Goal: Task Accomplishment & Management: Use online tool/utility

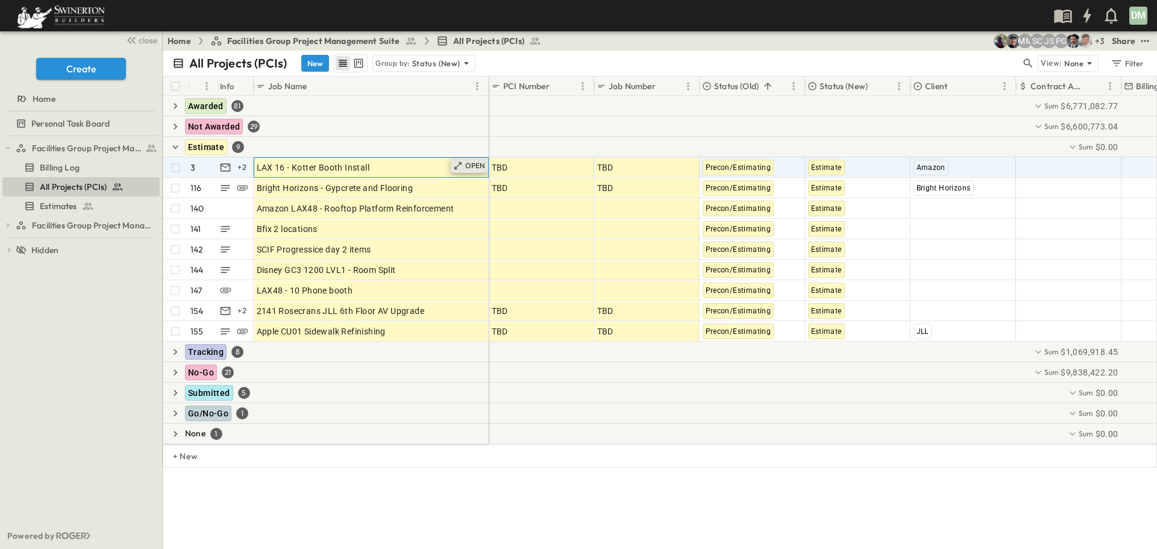
click at [468, 169] on p "OPEN" at bounding box center [475, 166] width 20 height 10
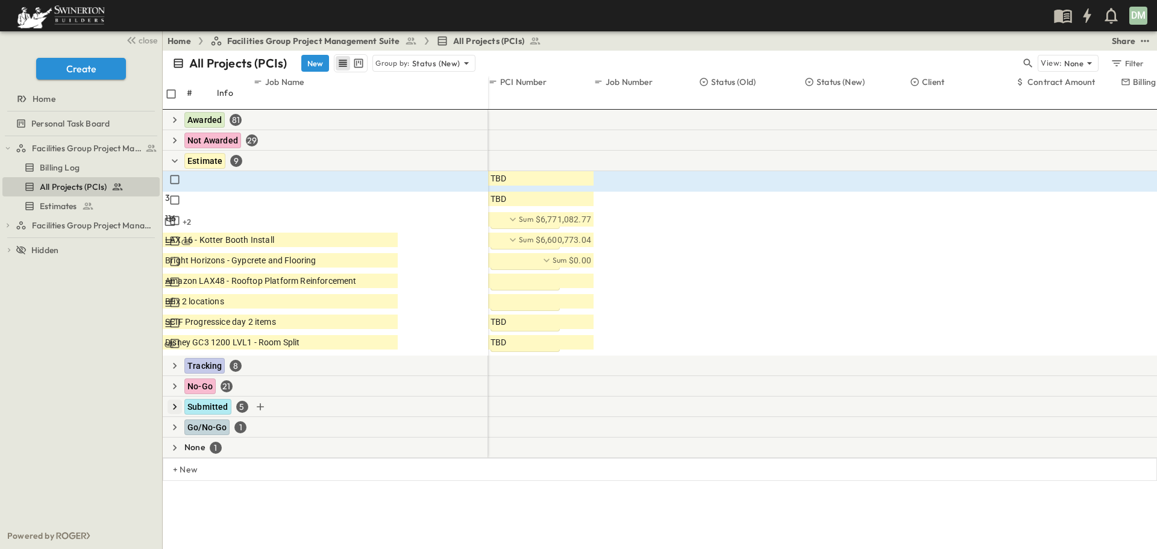
click at [175, 401] on icon "button" at bounding box center [175, 407] width 12 height 12
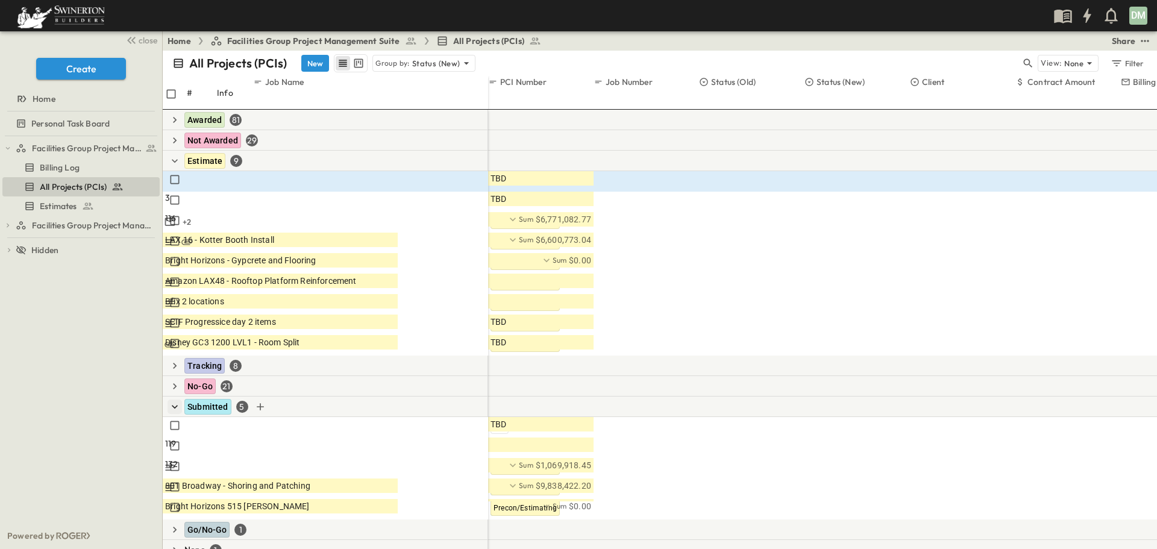
scroll to position [424, 0]
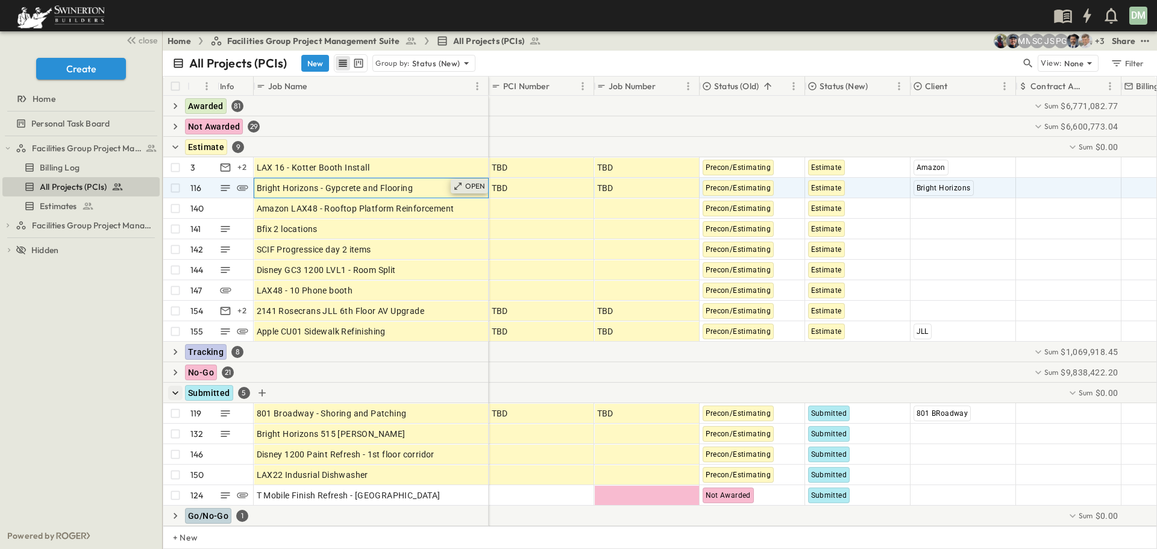
click at [473, 186] on p "OPEN" at bounding box center [475, 186] width 20 height 10
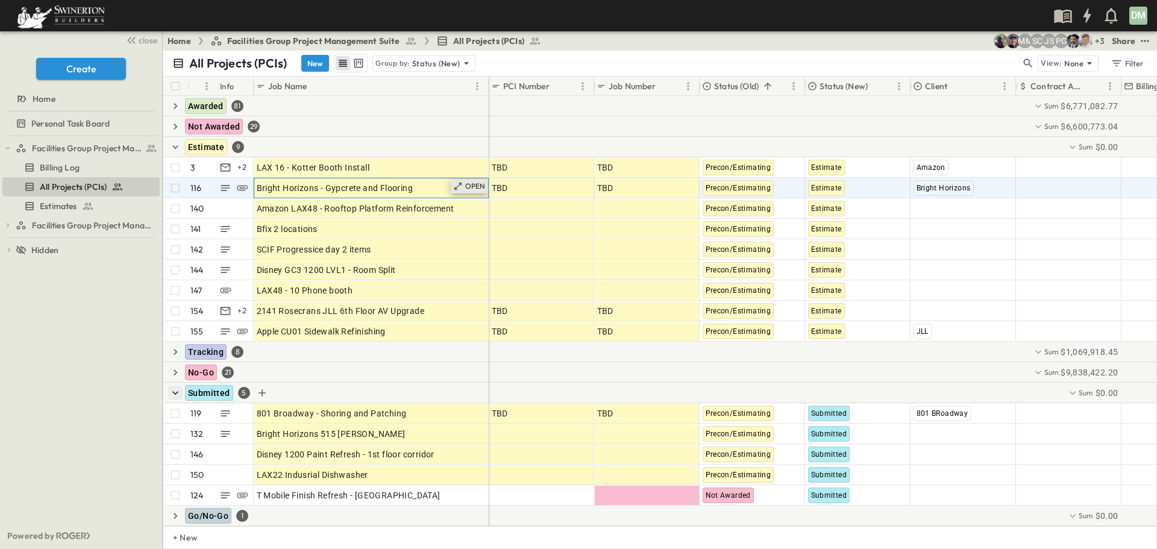
click at [473, 184] on p "OPEN" at bounding box center [475, 186] width 20 height 10
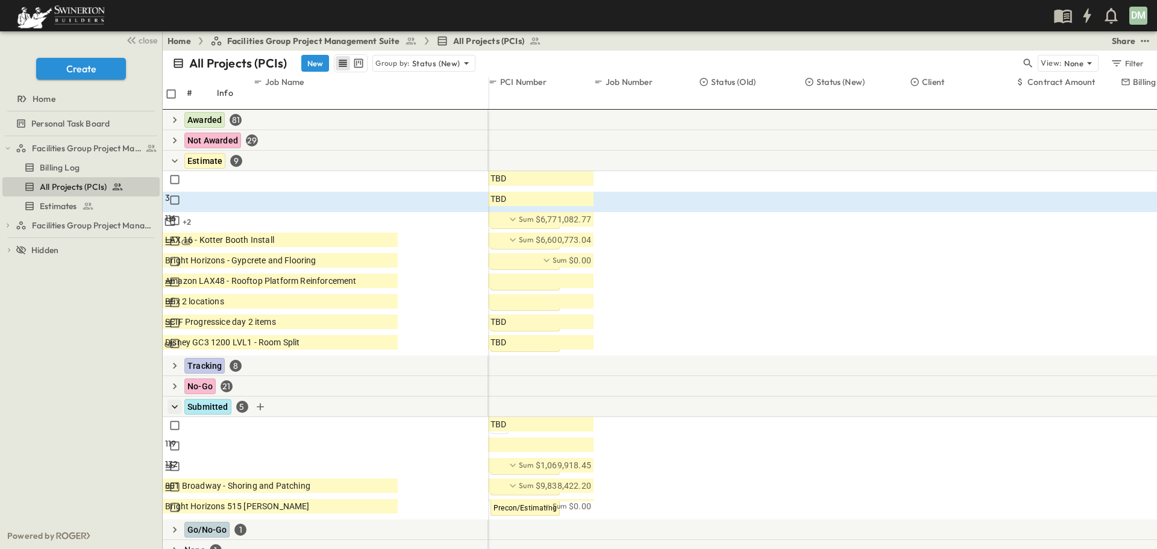
scroll to position [492, 0]
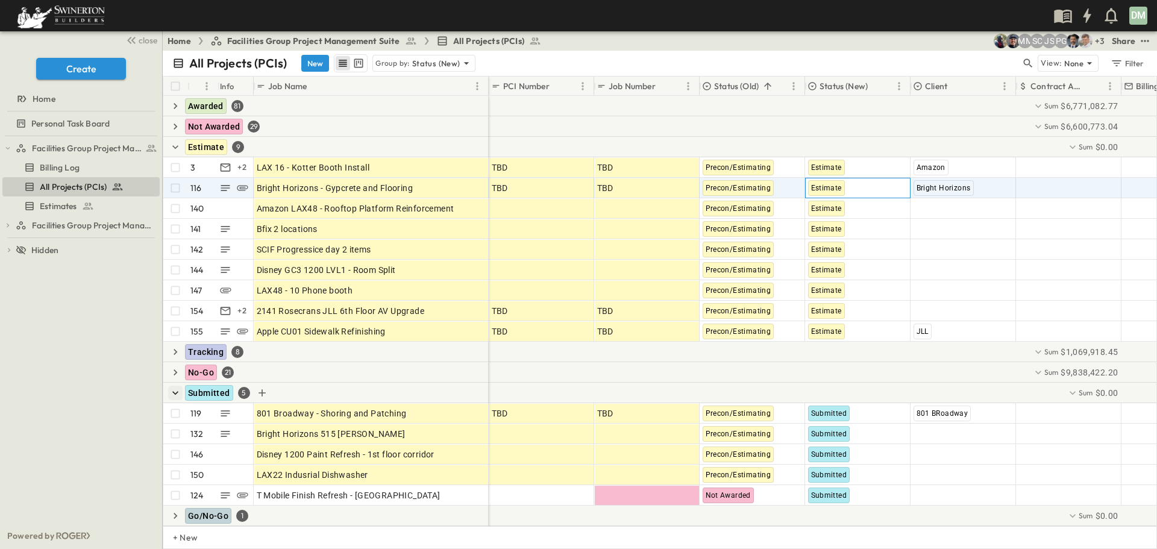
click at [838, 187] on span "Estimate" at bounding box center [826, 188] width 31 height 8
type input "*"
click at [838, 236] on span "Submitted" at bounding box center [828, 241] width 34 height 10
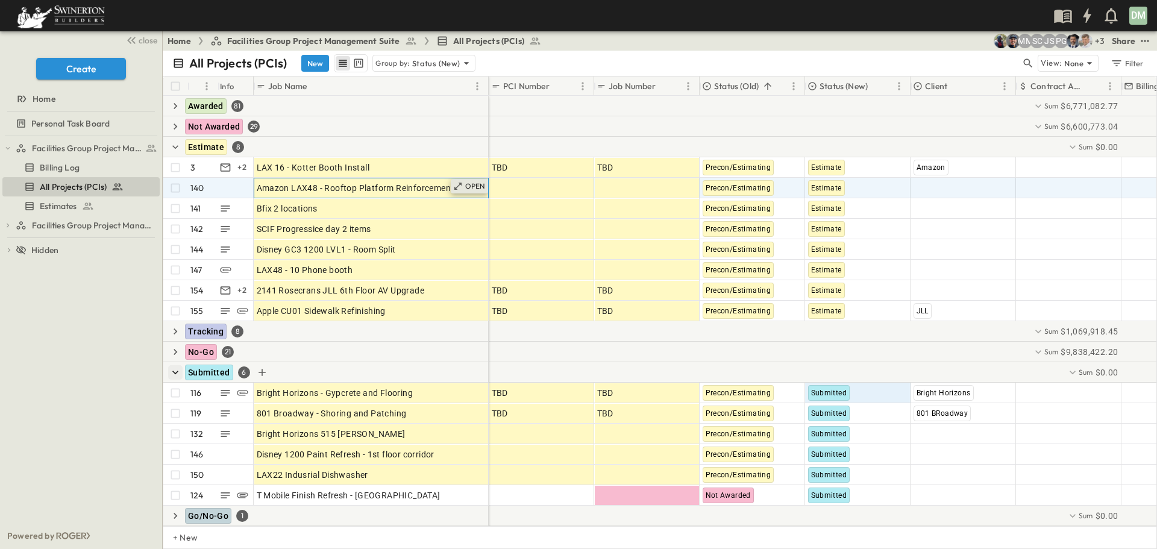
click at [474, 186] on p "OPEN" at bounding box center [475, 186] width 20 height 10
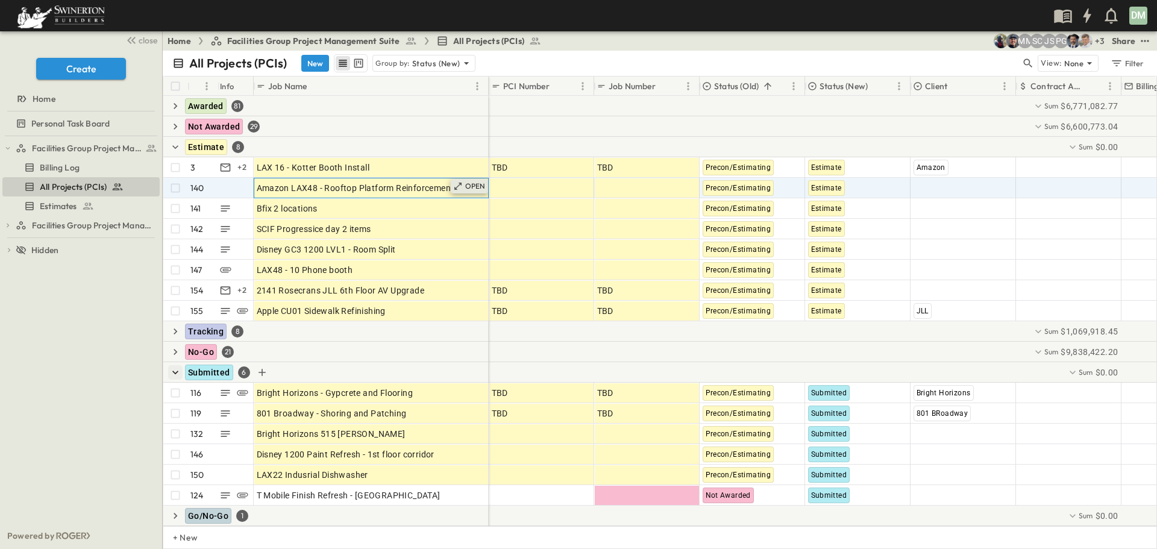
click at [472, 189] on p "OPEN" at bounding box center [475, 186] width 20 height 10
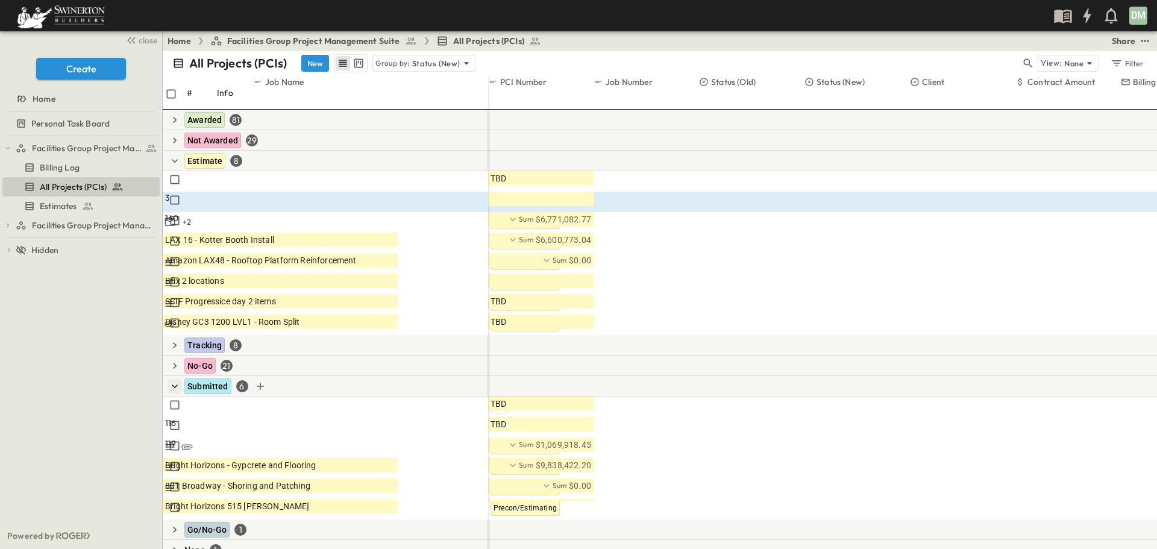
click at [398, 254] on div "OPEN" at bounding box center [378, 261] width 37 height 14
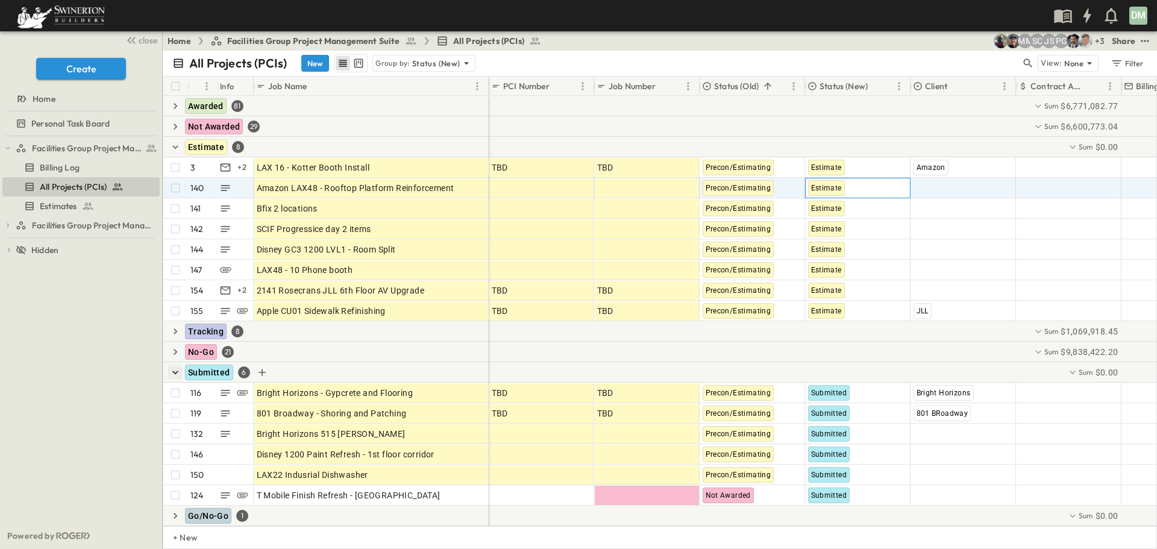
click at [829, 189] on span "Estimate" at bounding box center [826, 188] width 31 height 8
click at [820, 236] on span "Tracking" at bounding box center [826, 241] width 30 height 10
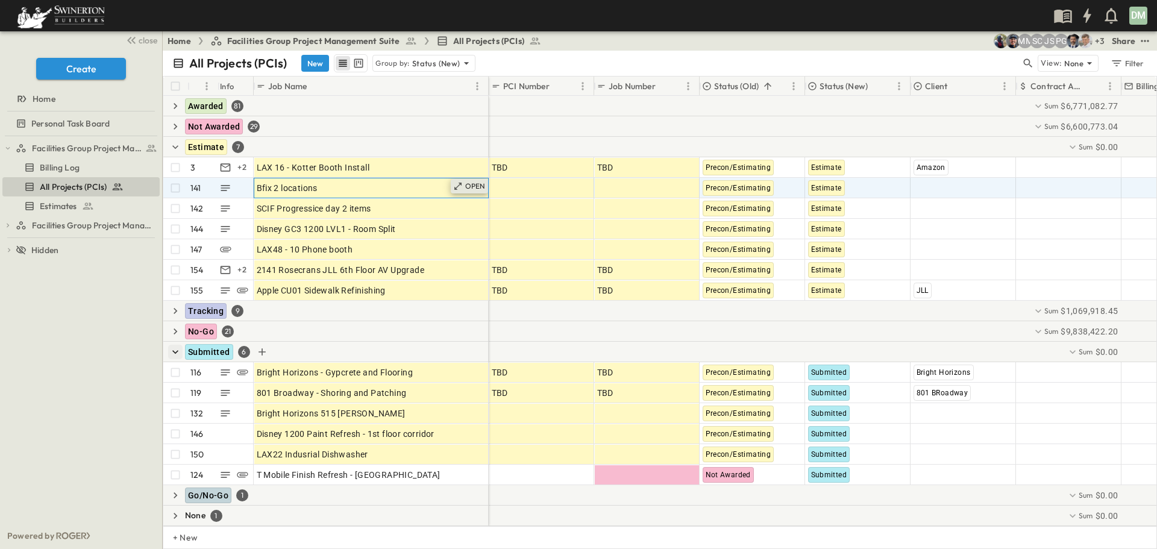
click at [459, 184] on icon at bounding box center [458, 186] width 10 height 10
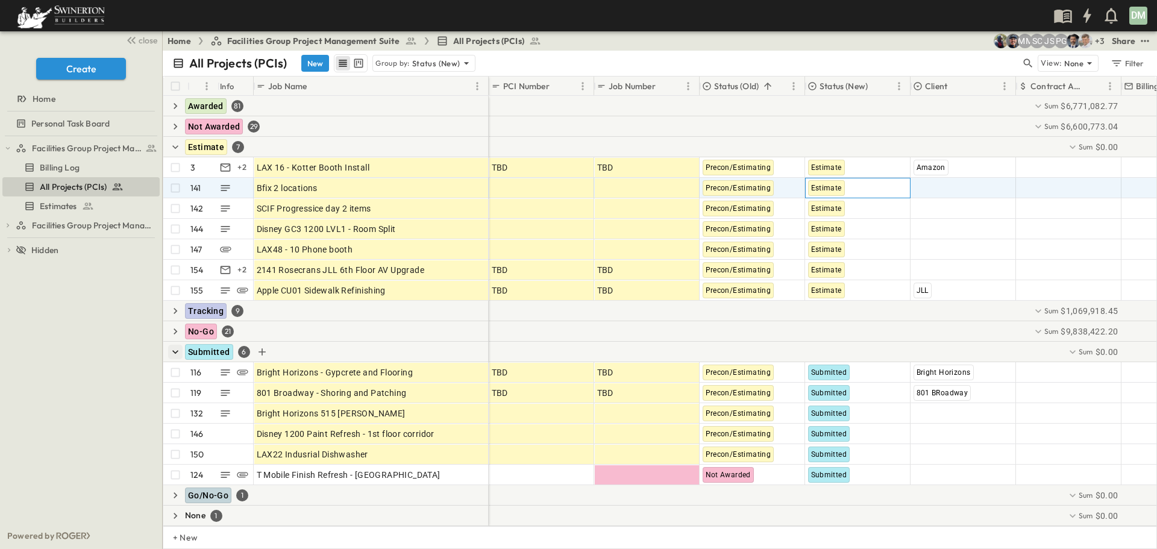
click at [837, 186] on span "Estimate" at bounding box center [826, 188] width 31 height 8
type input "***"
click at [835, 236] on span "Submitted" at bounding box center [828, 241] width 34 height 10
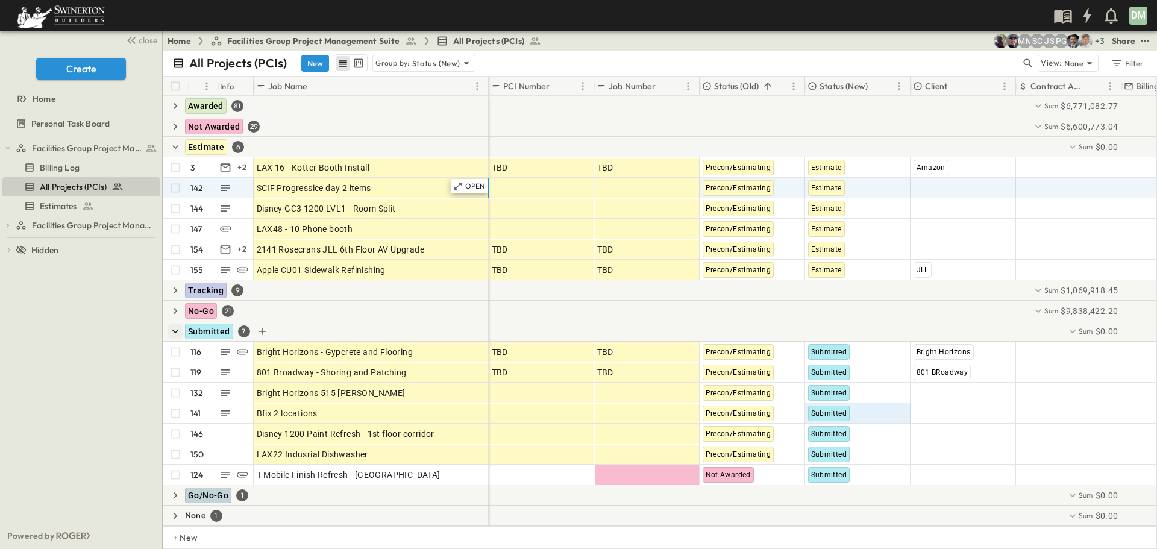
click at [325, 189] on span "SCIF Progressice day 2 items" at bounding box center [314, 188] width 115 height 12
click at [324, 188] on input "**********" at bounding box center [298, 188] width 88 height 13
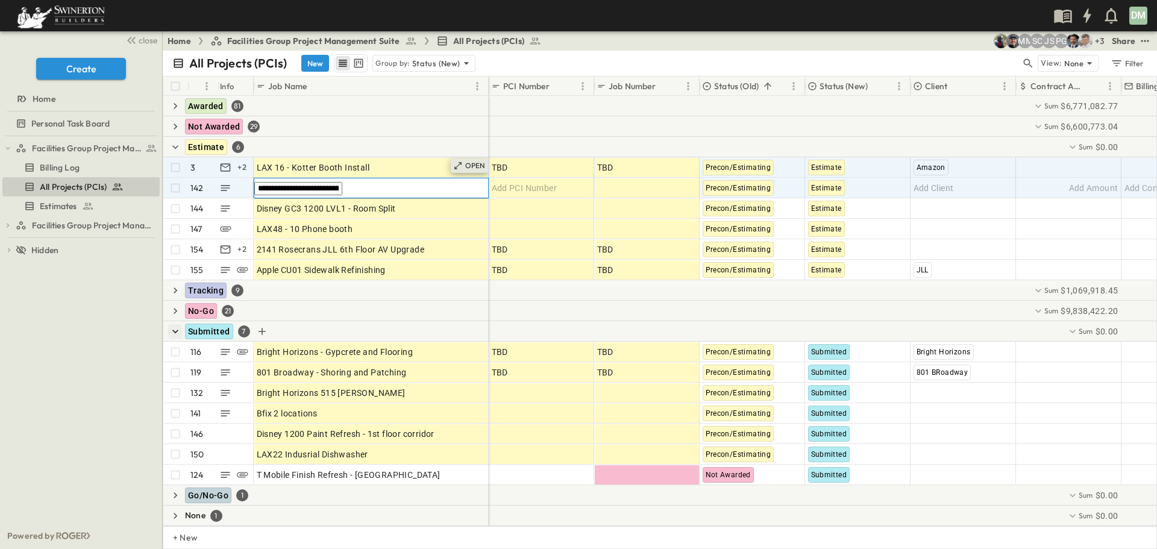
type input "**********"
click at [483, 162] on p "OPEN" at bounding box center [475, 166] width 20 height 10
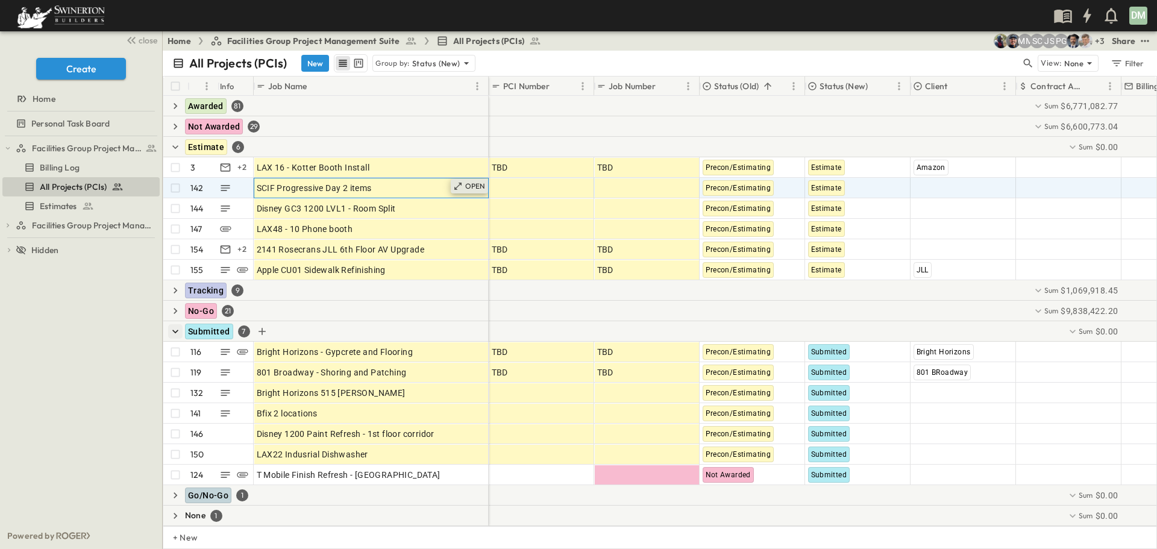
click at [473, 189] on p "OPEN" at bounding box center [475, 186] width 20 height 10
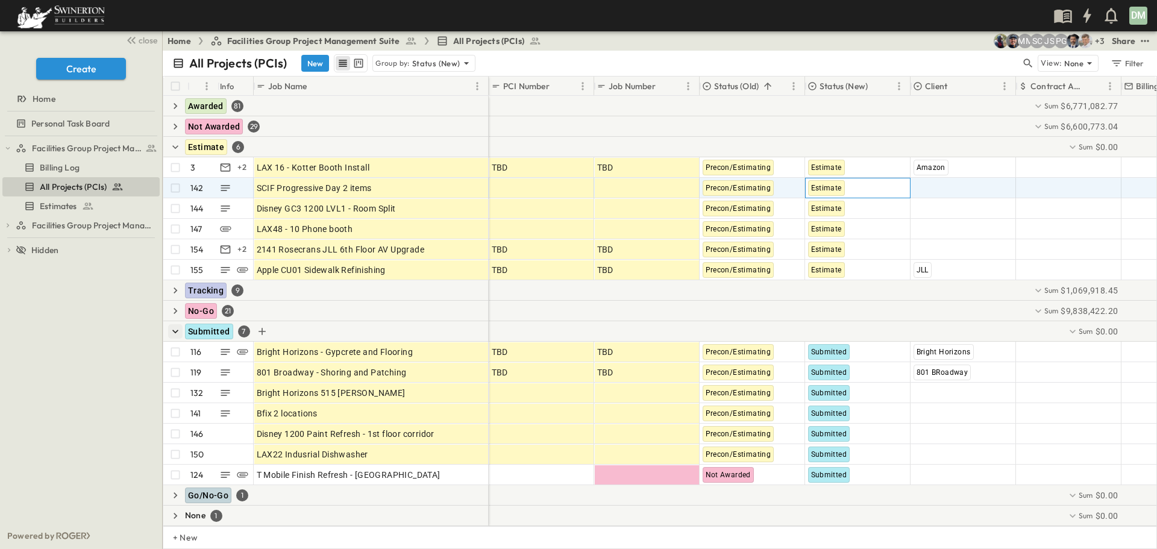
click at [826, 190] on span "Estimate" at bounding box center [826, 188] width 31 height 8
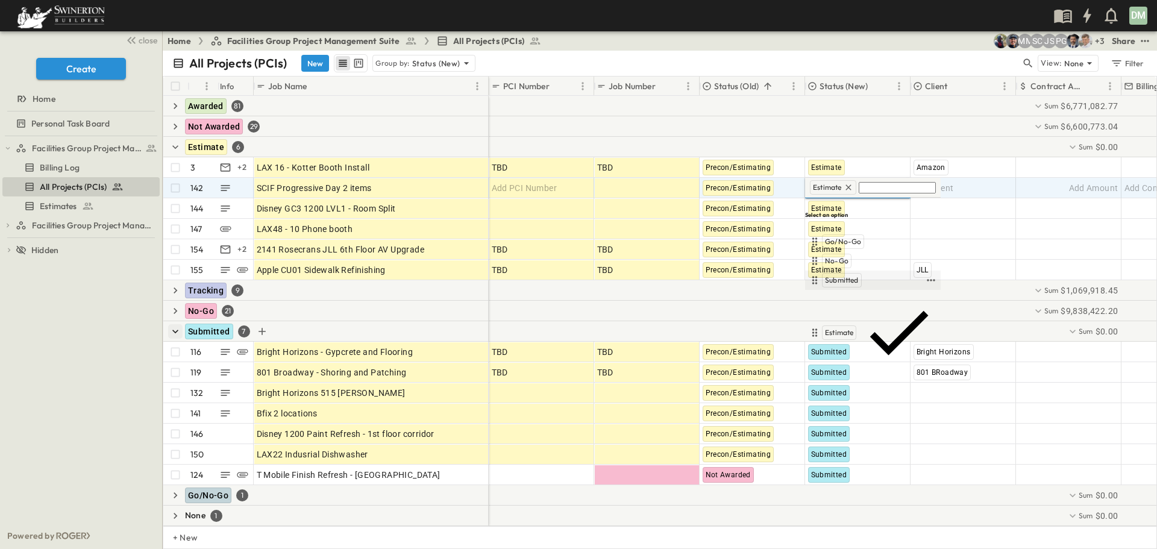
click at [853, 275] on span "Submitted" at bounding box center [842, 280] width 34 height 10
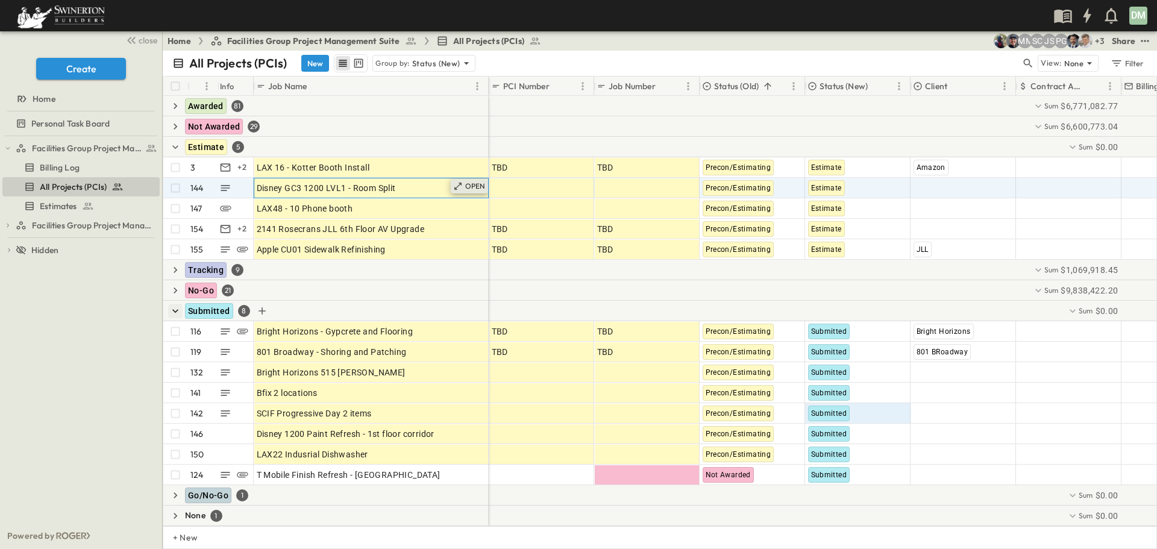
click at [460, 187] on icon at bounding box center [458, 186] width 10 height 10
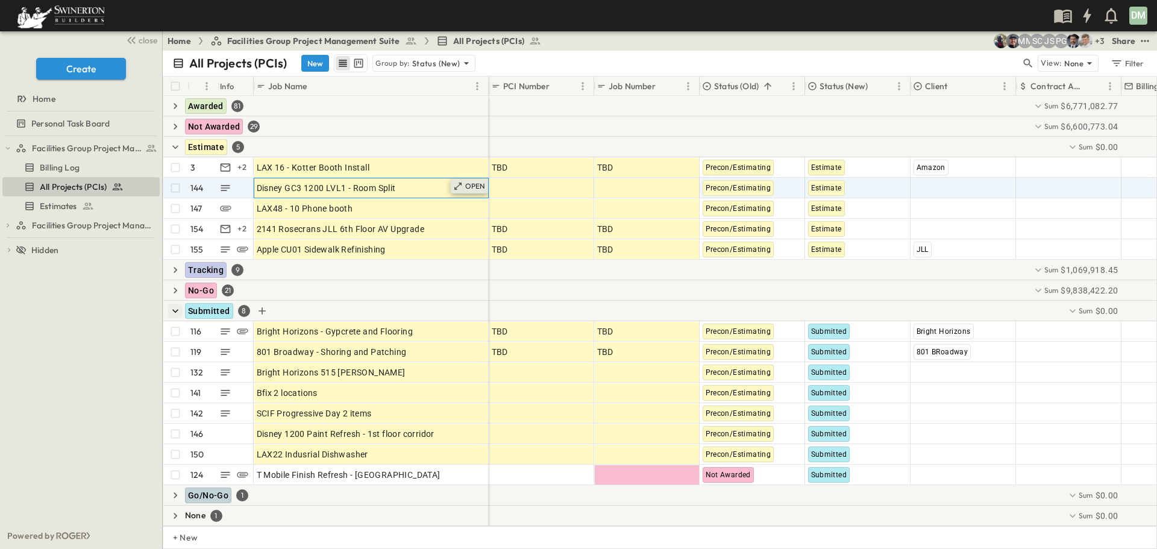
click at [470, 185] on p "OPEN" at bounding box center [475, 186] width 20 height 10
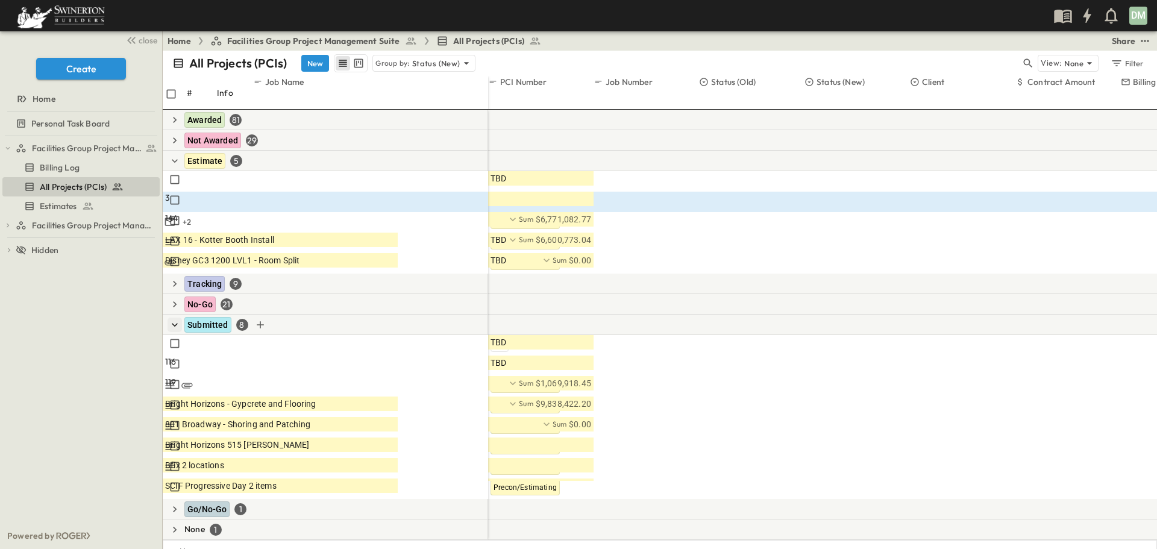
click at [373, 256] on icon at bounding box center [368, 261] width 10 height 10
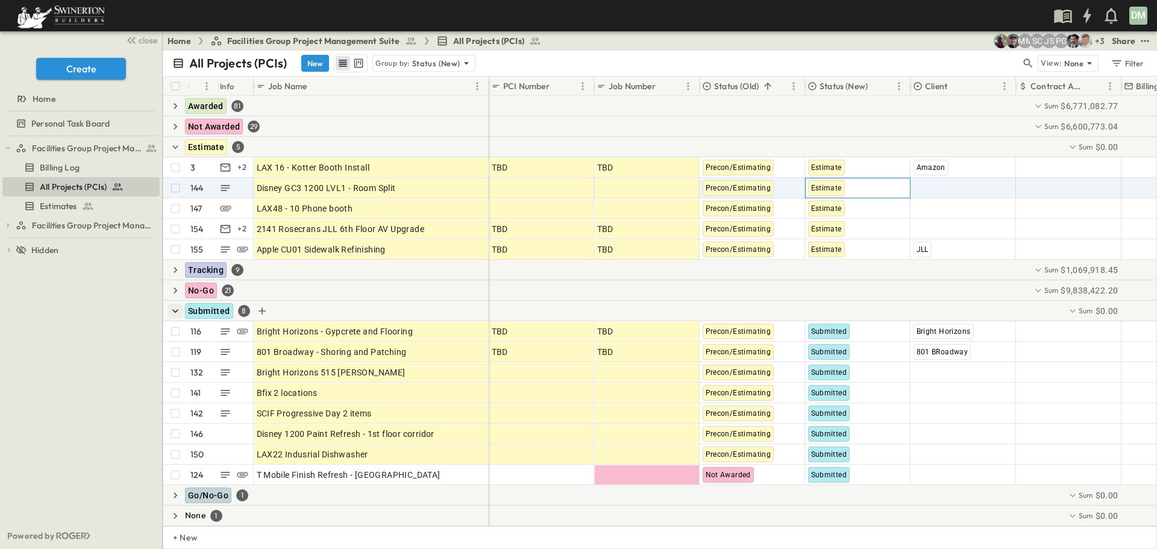
click at [828, 187] on span "Estimate" at bounding box center [826, 188] width 31 height 8
type input "*"
click at [829, 236] on span "Submitted" at bounding box center [828, 241] width 34 height 10
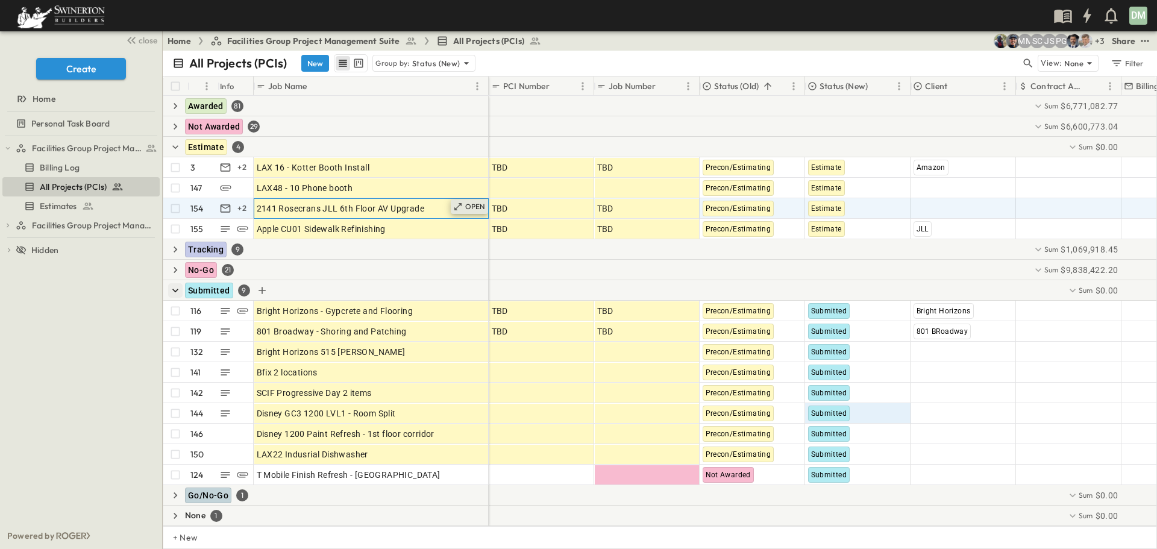
click at [464, 206] on div "OPEN" at bounding box center [469, 207] width 37 height 14
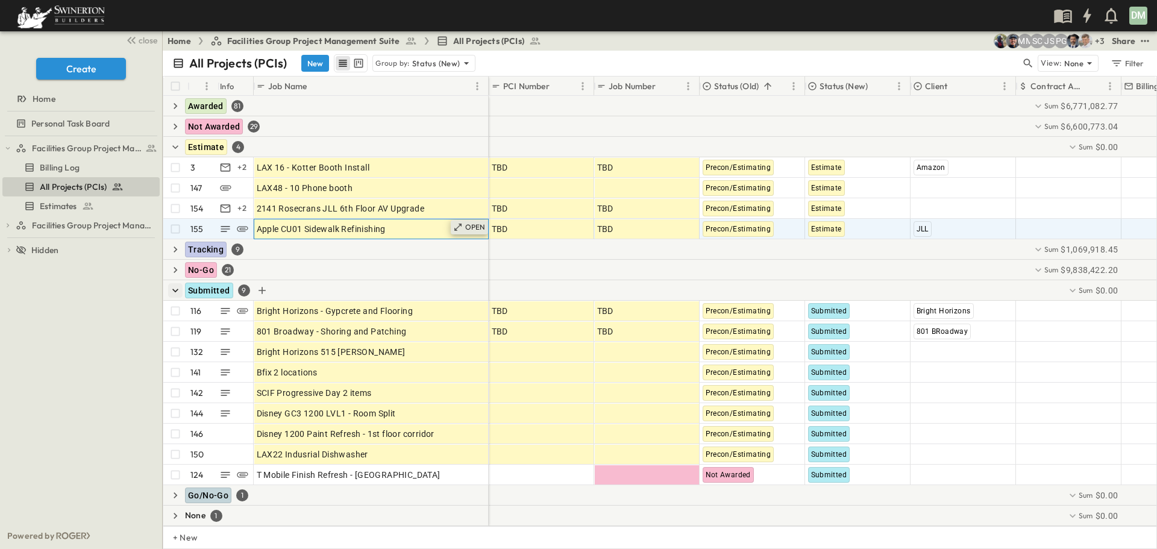
click at [472, 229] on p "OPEN" at bounding box center [475, 227] width 20 height 10
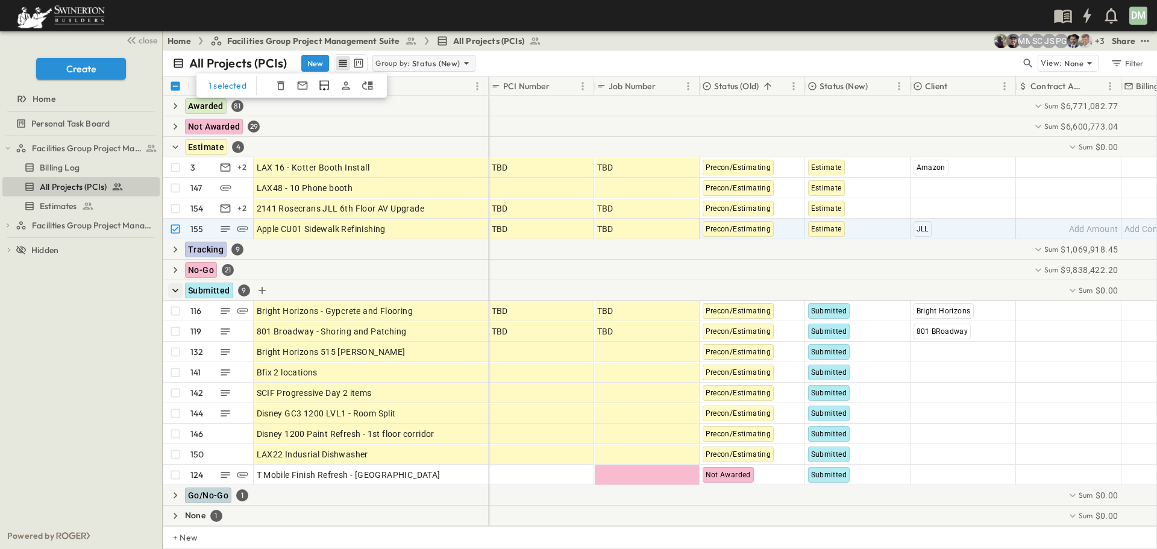
click at [469, 62] on icon at bounding box center [467, 63] width 12 height 12
click at [253, 143] on icon "Add Row in Group" at bounding box center [256, 147] width 12 height 12
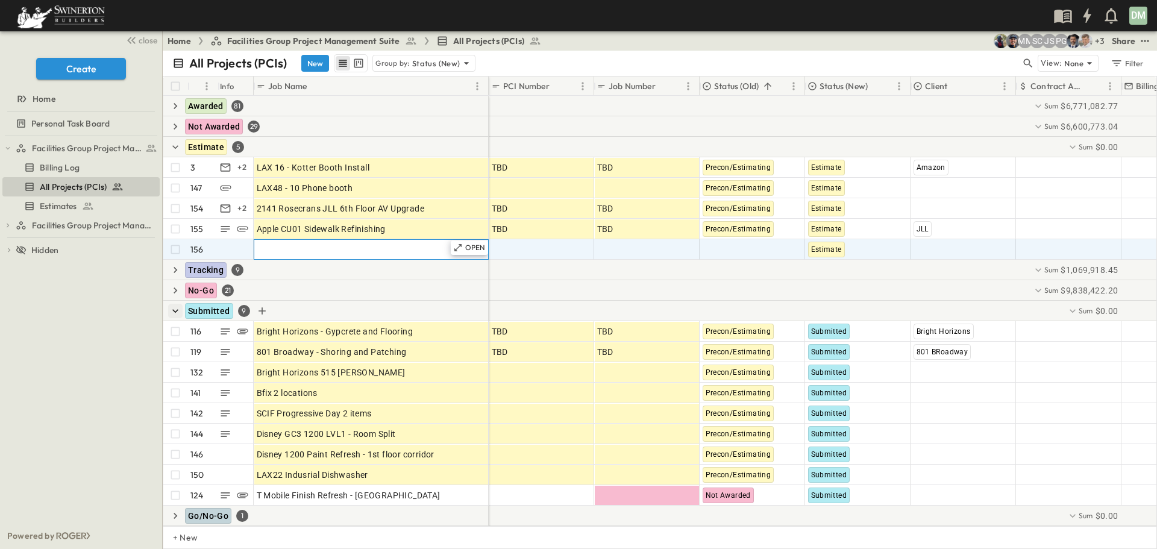
click at [272, 248] on span "Job Name" at bounding box center [277, 250] width 40 height 12
click at [342, 249] on input "**********" at bounding box center [298, 250] width 88 height 13
type input "**********"
click at [510, 249] on span "Add PCI Number" at bounding box center [525, 250] width 66 height 12
click at [477, 250] on p "OPEN" at bounding box center [475, 248] width 20 height 10
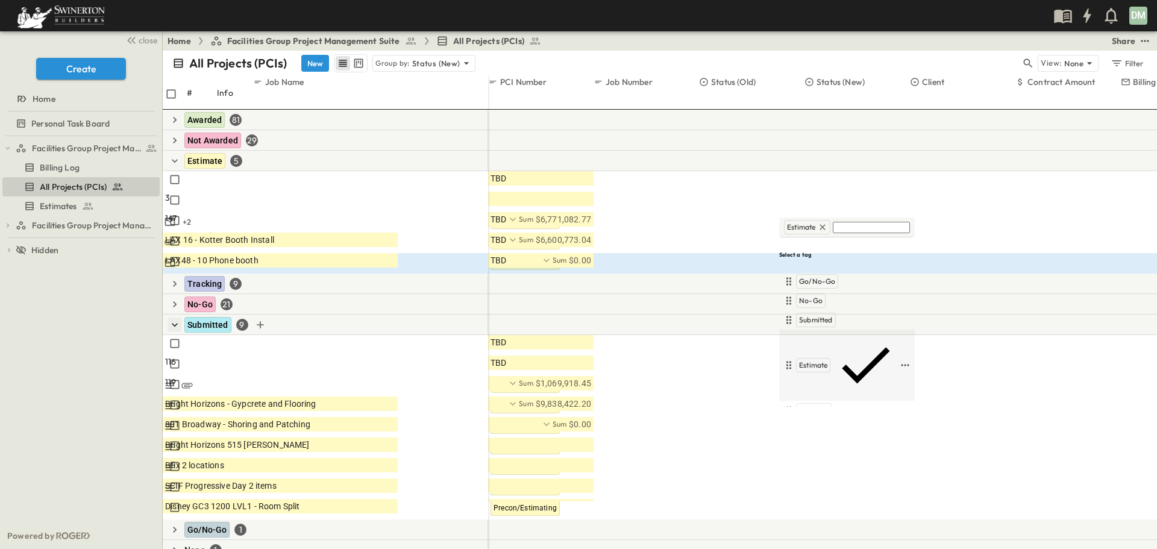
click at [826, 360] on span "Estimate" at bounding box center [813, 365] width 28 height 10
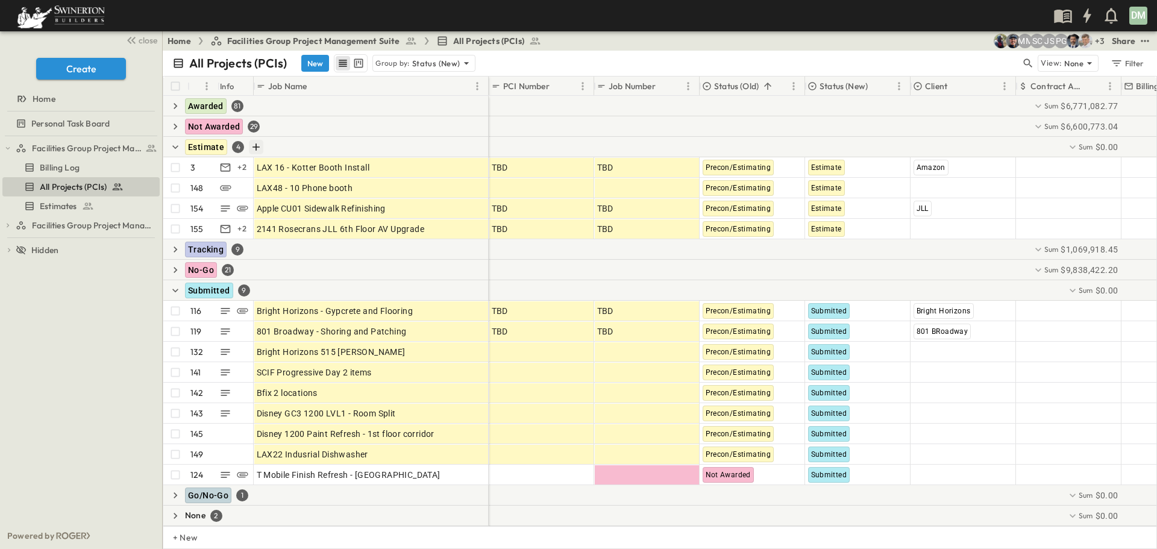
click at [256, 145] on icon "Add Row in Group" at bounding box center [256, 147] width 12 height 12
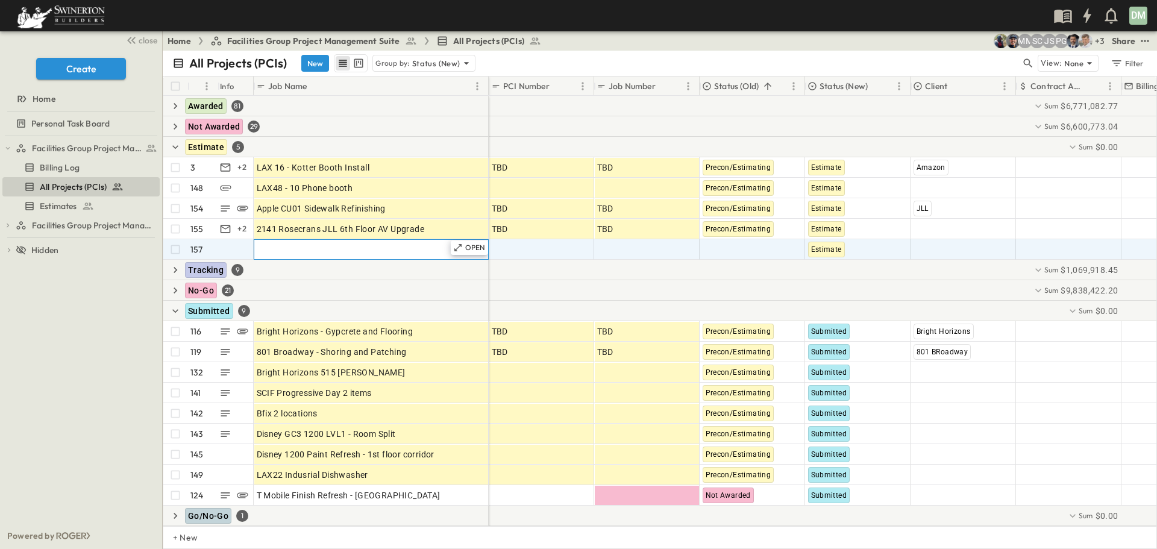
click at [269, 244] on span "Job Name" at bounding box center [277, 250] width 40 height 12
type input "**********"
click at [502, 242] on div "Add PCI Number" at bounding box center [541, 249] width 99 height 17
type input "***"
click at [618, 250] on div at bounding box center [646, 249] width 99 height 17
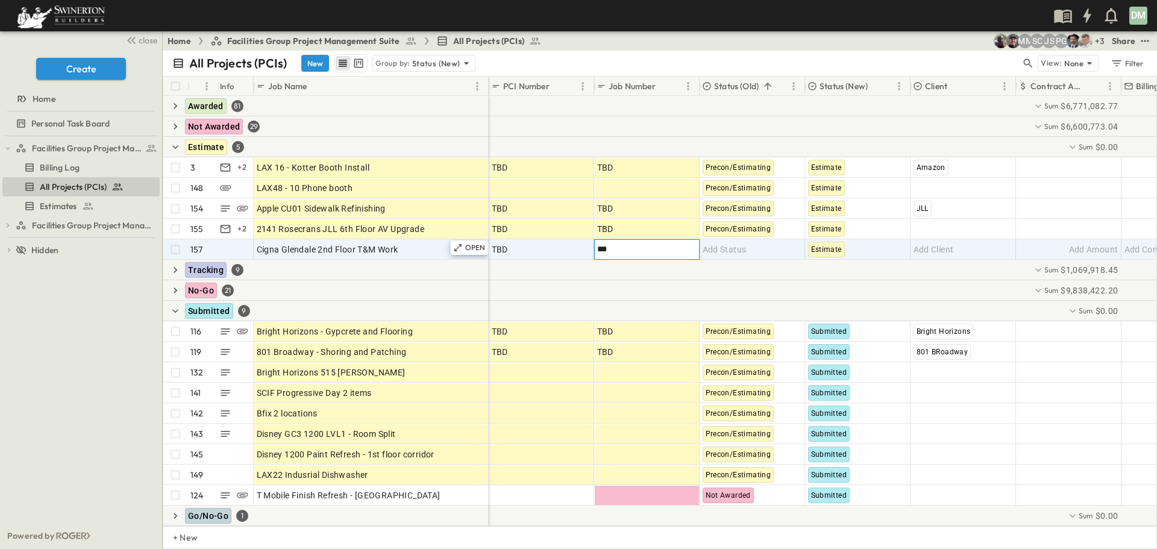
type input "***"
click at [936, 247] on span "Add Client" at bounding box center [934, 250] width 40 height 12
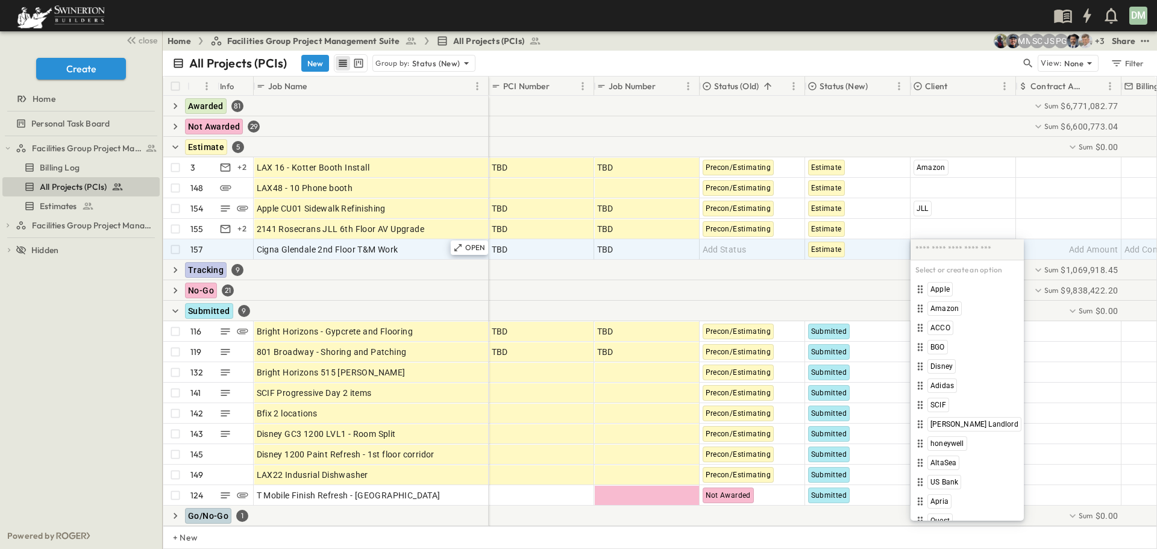
type input "*"
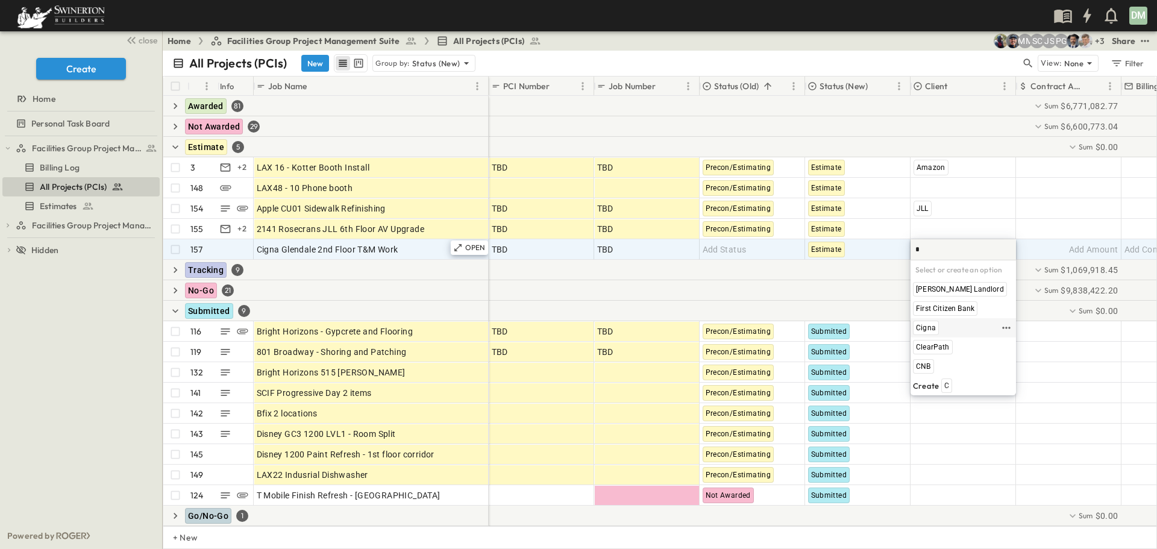
click at [933, 327] on span "Cigna" at bounding box center [926, 328] width 20 height 10
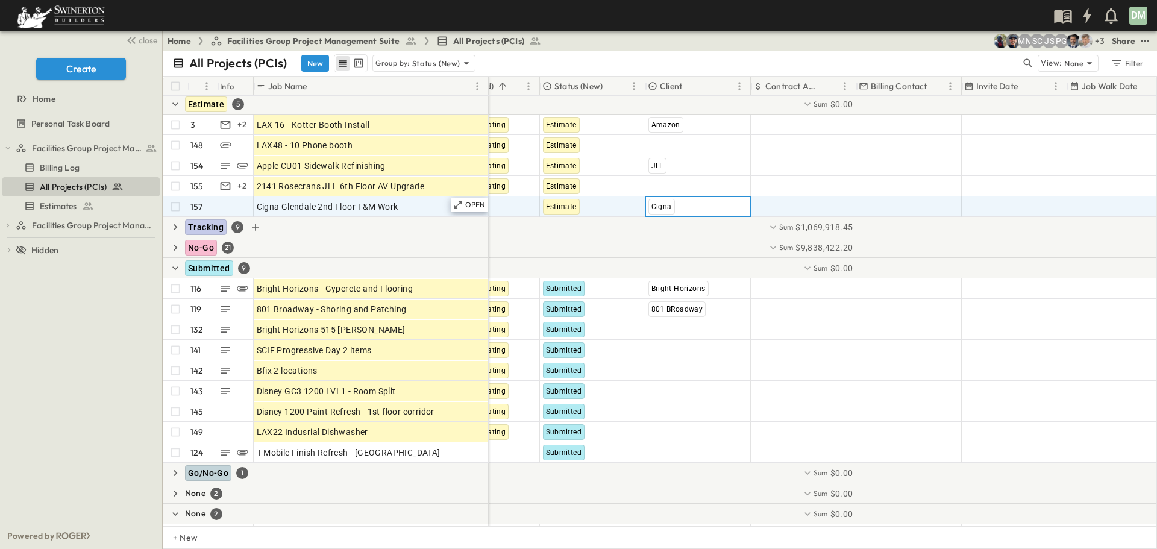
scroll to position [60, 265]
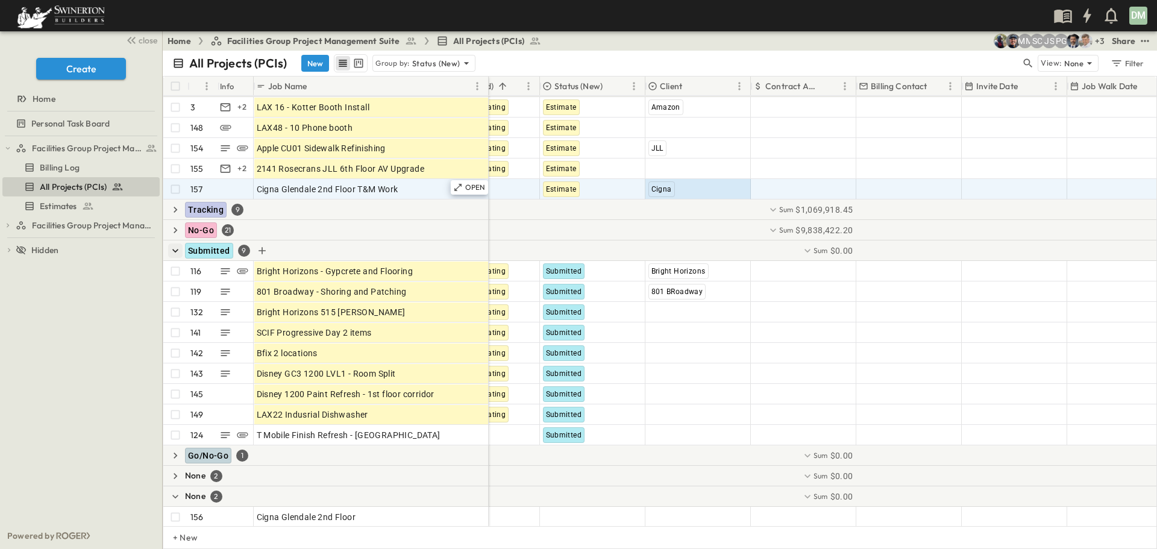
click at [174, 249] on icon "button" at bounding box center [175, 251] width 12 height 12
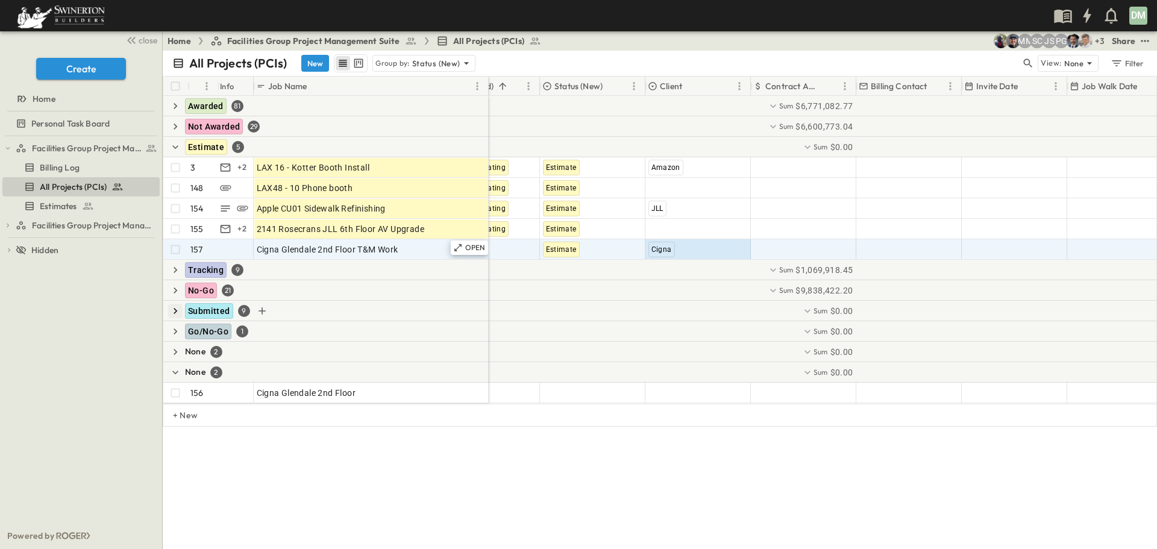
scroll to position [0, 265]
click at [177, 312] on icon "button" at bounding box center [175, 311] width 12 height 12
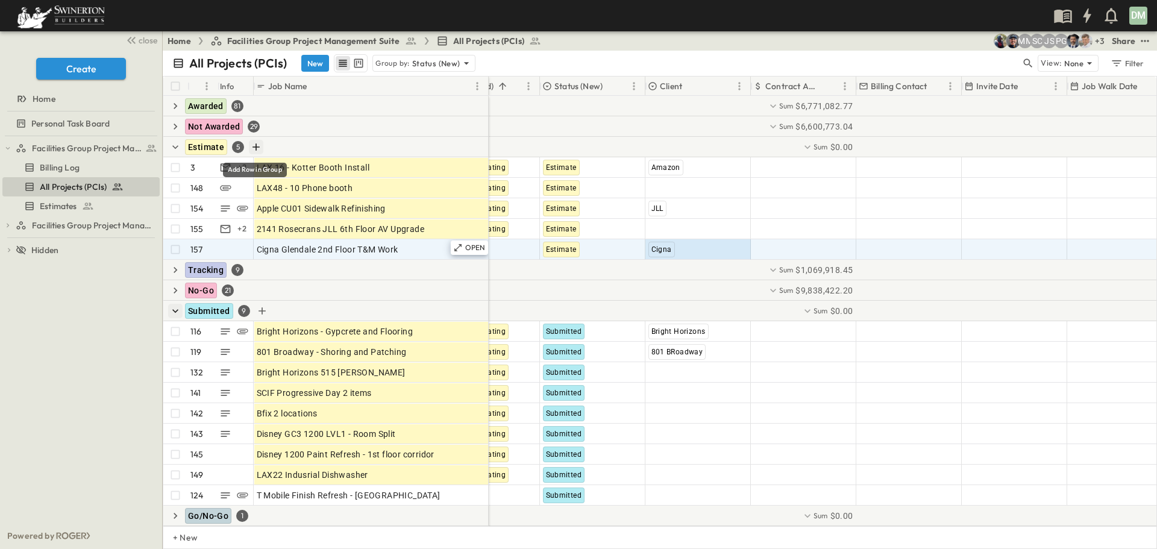
click at [253, 148] on icon "Add Row in Group" at bounding box center [256, 147] width 12 height 12
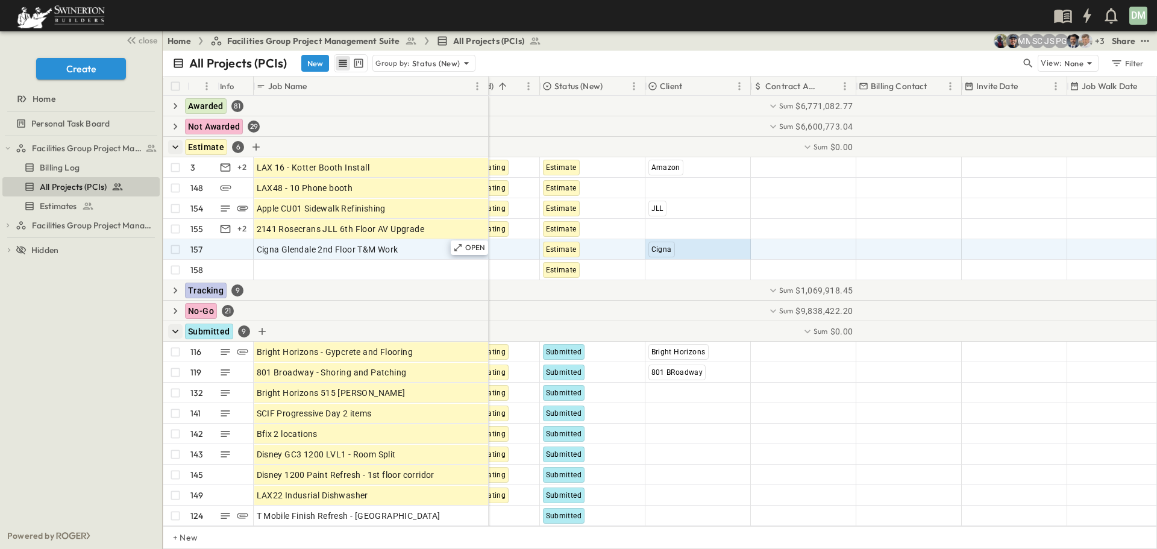
click at [175, 146] on icon "button" at bounding box center [175, 147] width 12 height 12
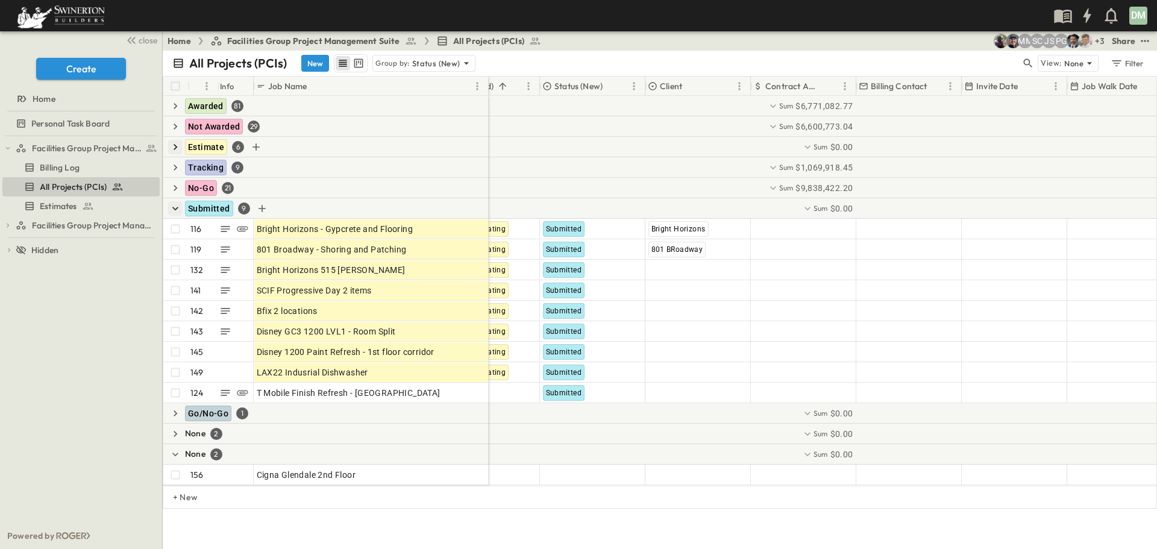
click at [173, 145] on icon "button" at bounding box center [175, 147] width 12 height 12
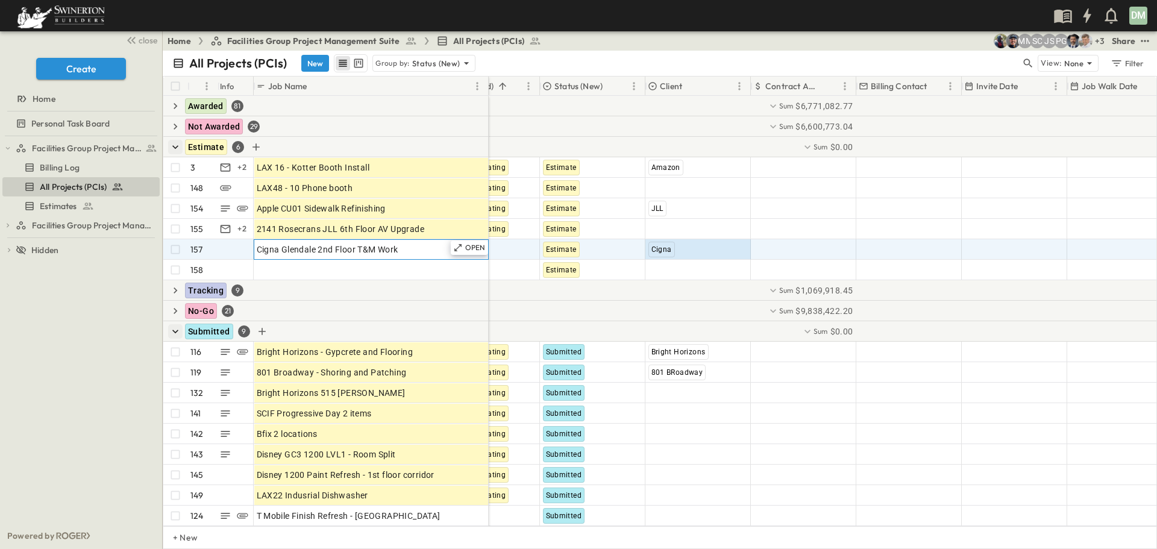
click at [427, 250] on div "Cigna Glendale 2nd Floor T&M Work" at bounding box center [371, 249] width 229 height 17
click at [475, 247] on p "OPEN" at bounding box center [475, 248] width 20 height 10
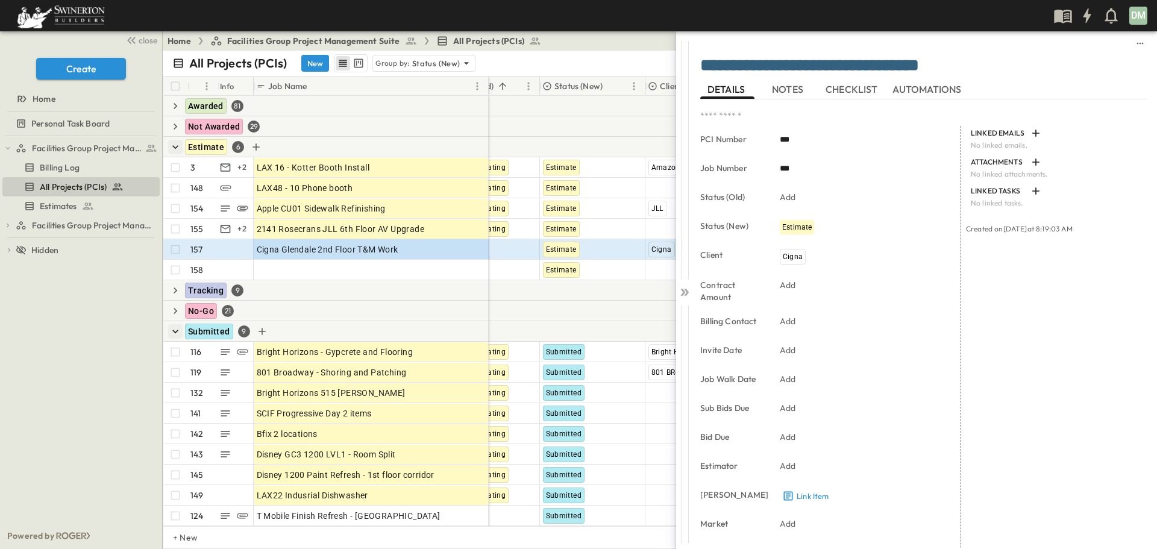
click at [789, 89] on span "NOTES" at bounding box center [789, 89] width 34 height 11
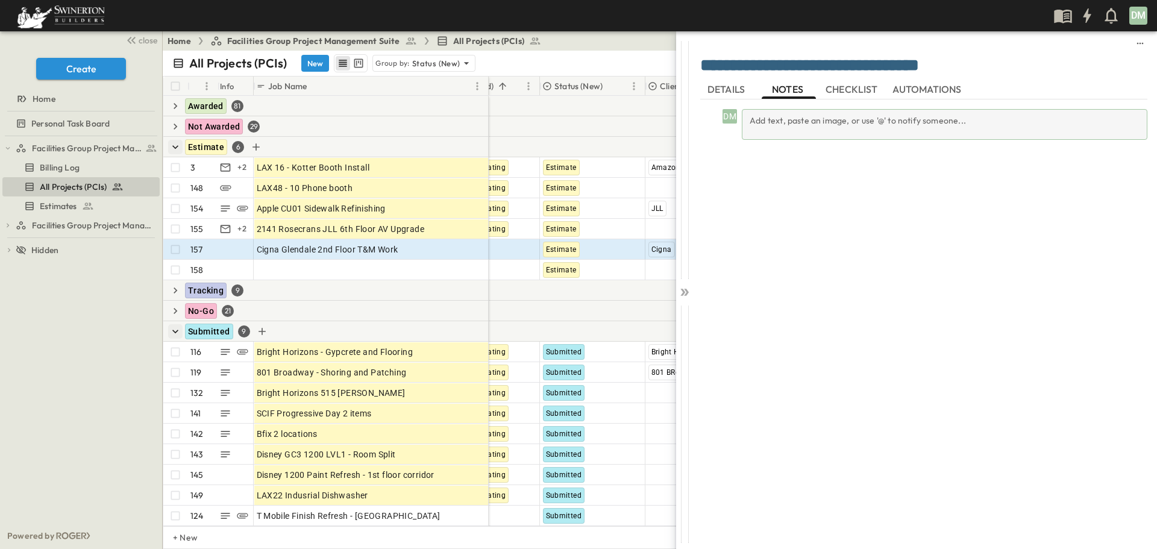
click at [770, 120] on div "Add text, paste an image, or use '@' to notify someone..." at bounding box center [945, 124] width 406 height 31
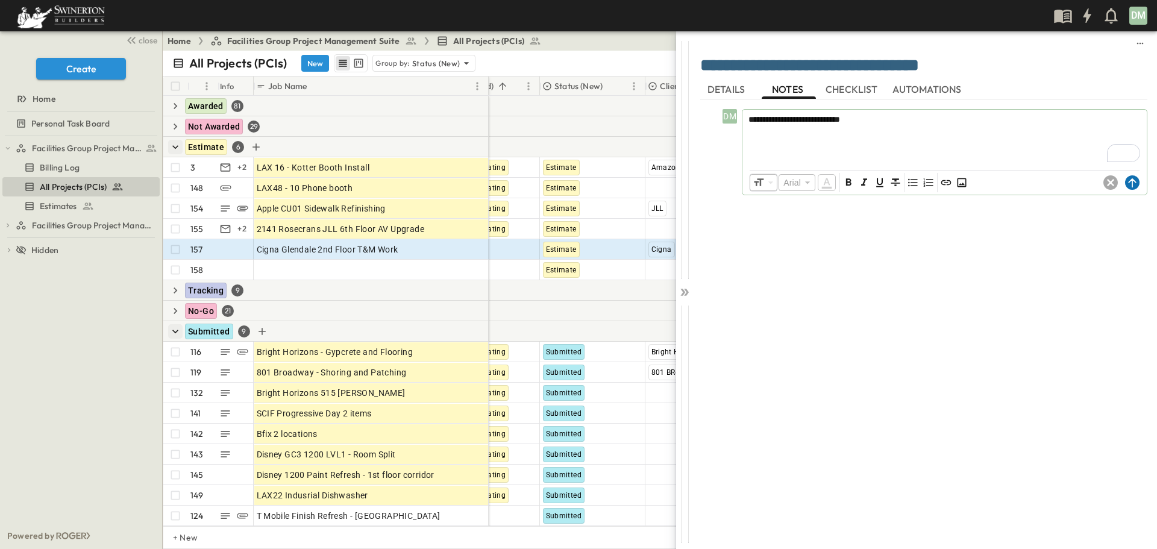
click at [1133, 181] on icon at bounding box center [1132, 182] width 14 height 14
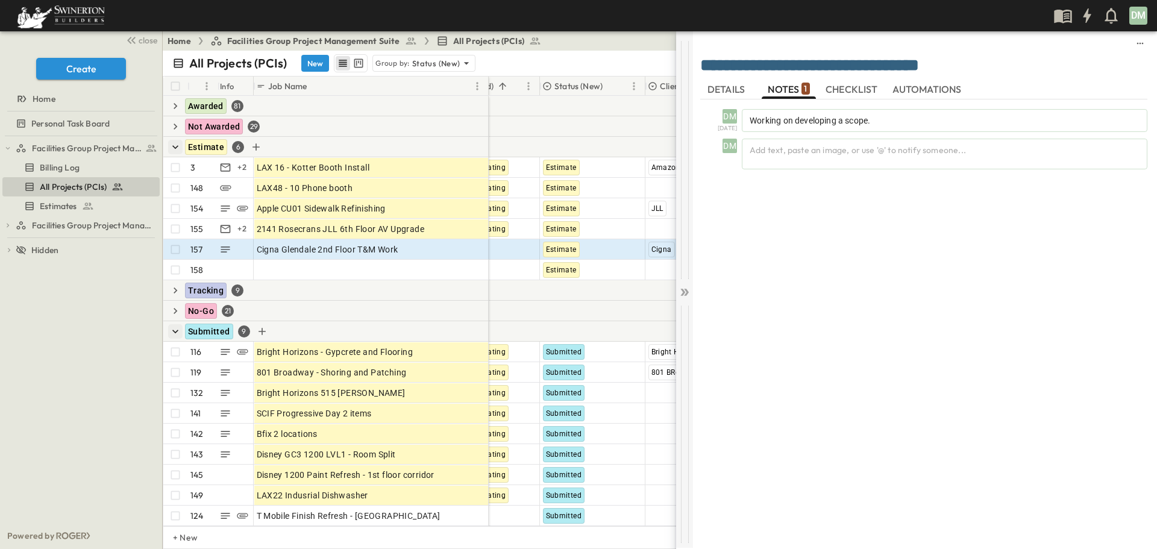
click at [689, 290] on icon at bounding box center [685, 292] width 12 height 12
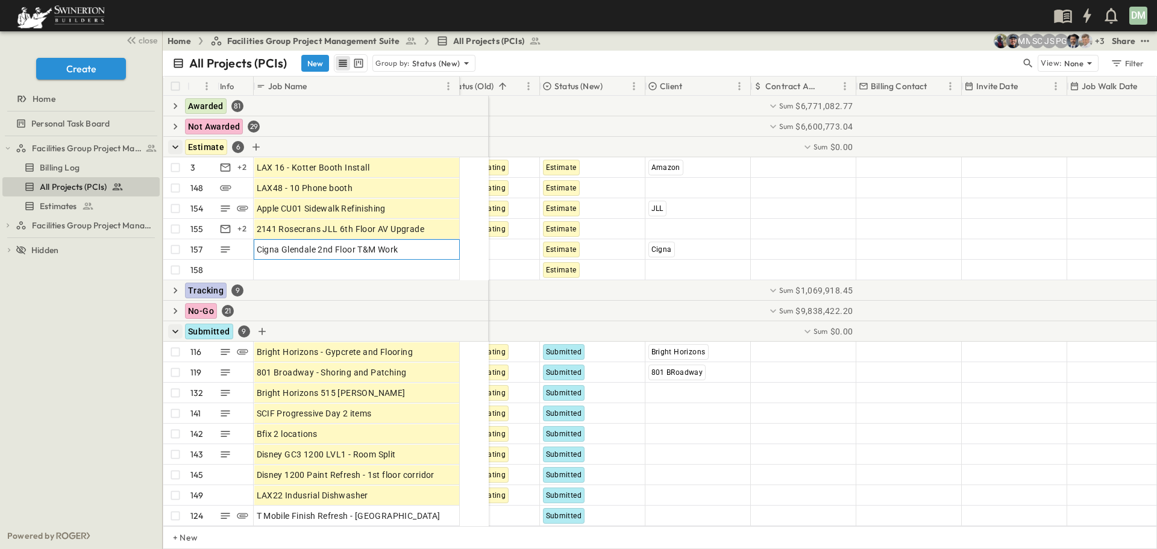
drag, startPoint x: 488, startPoint y: 77, endPoint x: 459, endPoint y: 82, distance: 29.4
click at [459, 82] on div at bounding box center [460, 86] width 12 height 34
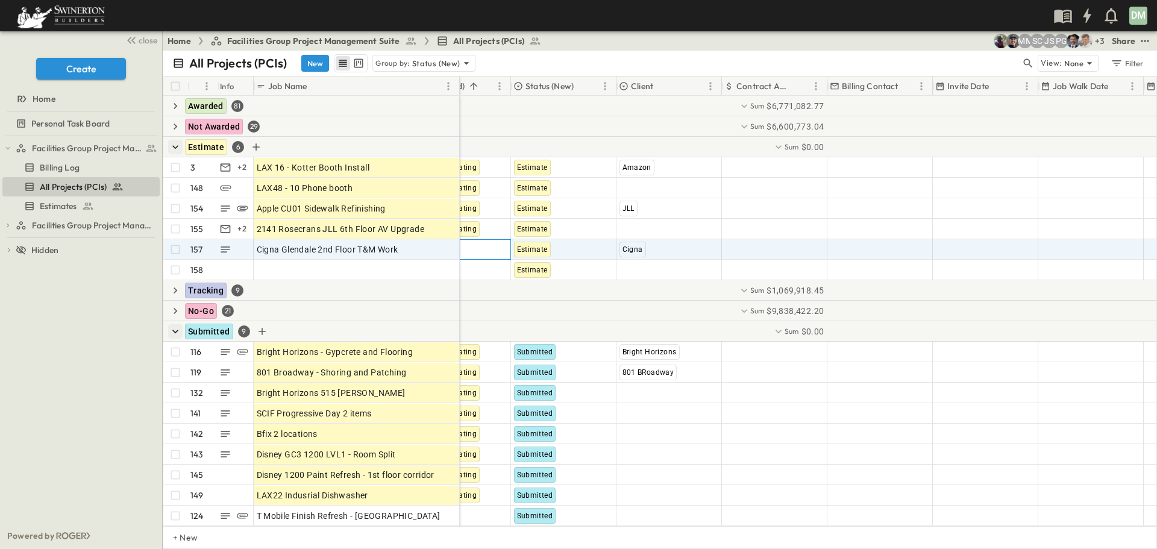
click at [480, 251] on div "Add Status" at bounding box center [458, 249] width 104 height 19
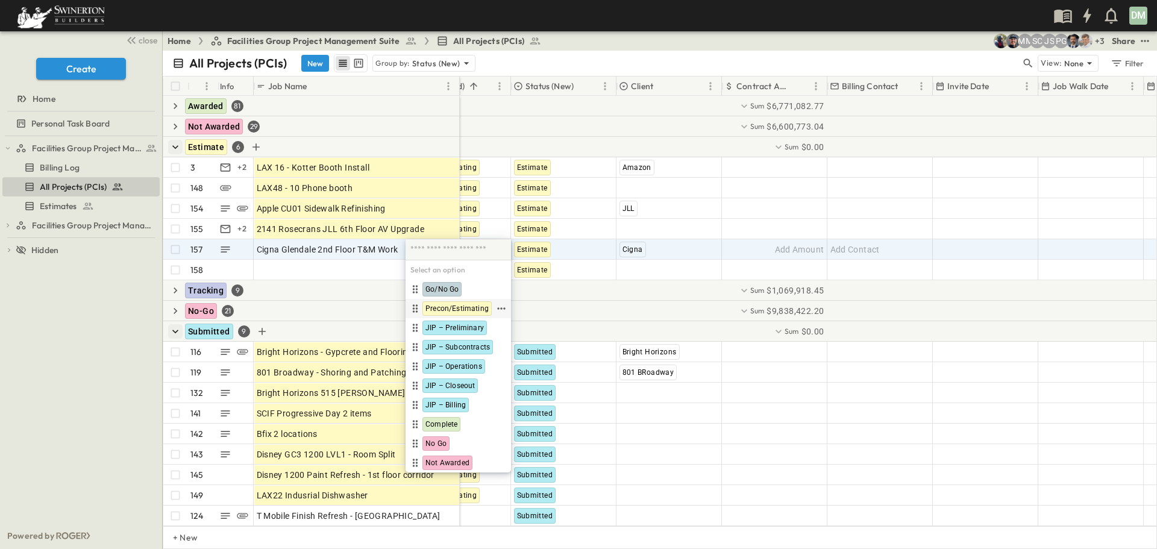
click at [453, 306] on span "Precon/Estimating" at bounding box center [457, 309] width 63 height 10
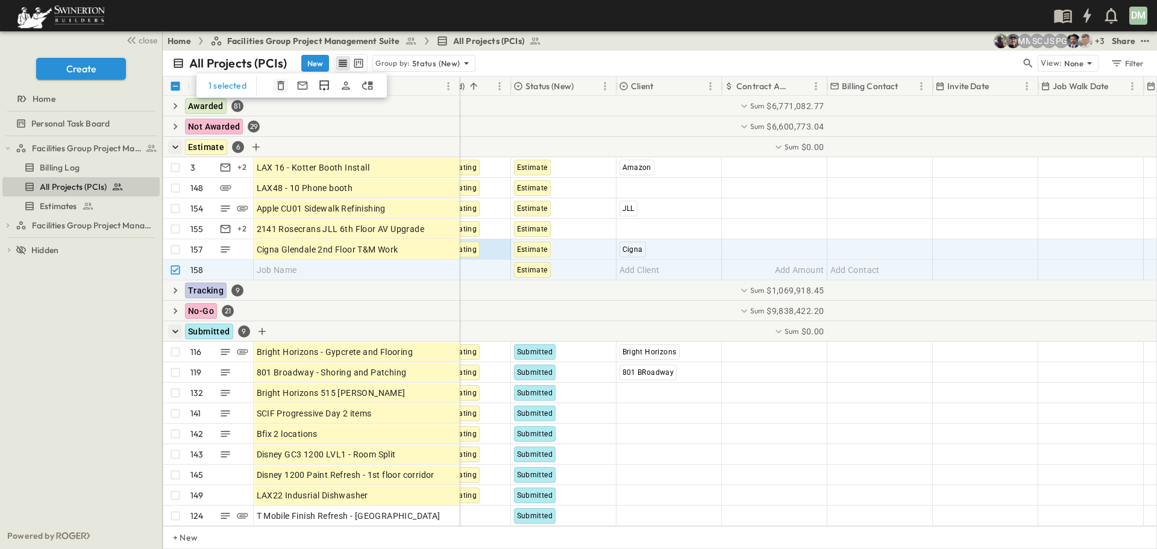
click at [279, 84] on icon "button" at bounding box center [281, 86] width 12 height 12
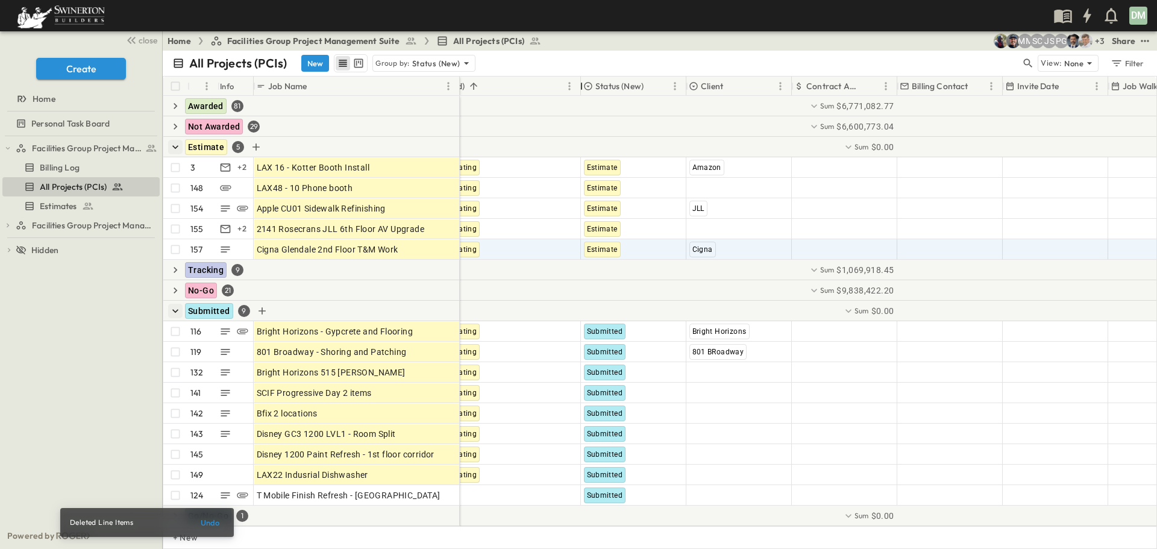
drag, startPoint x: 512, startPoint y: 88, endPoint x: 582, endPoint y: 93, distance: 70.1
click at [582, 93] on div at bounding box center [582, 86] width 12 height 34
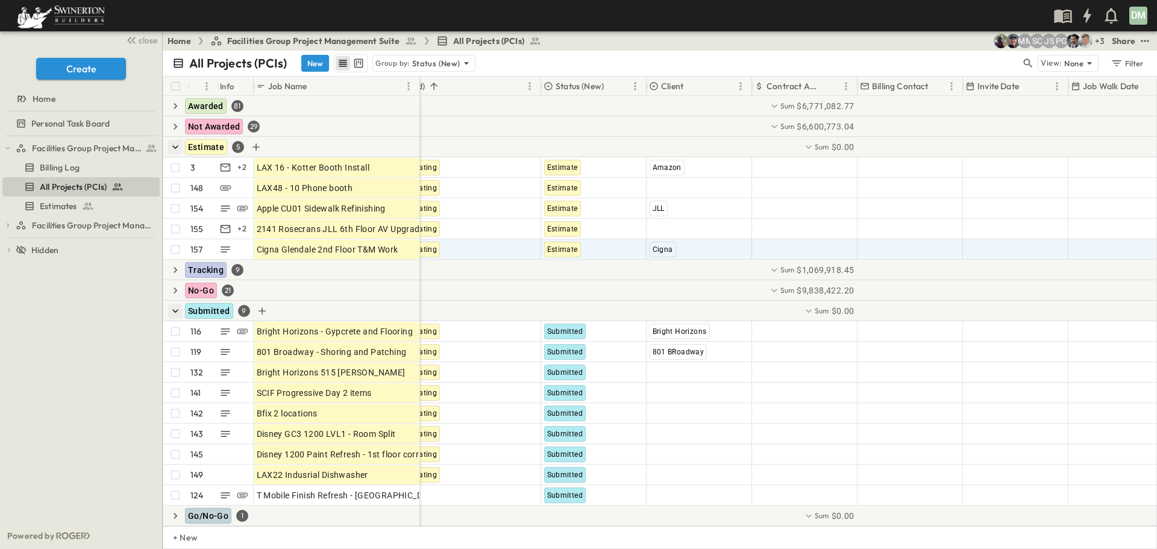
drag, startPoint x: 458, startPoint y: 86, endPoint x: 418, endPoint y: 94, distance: 40.7
click at [418, 94] on div at bounding box center [421, 86] width 12 height 34
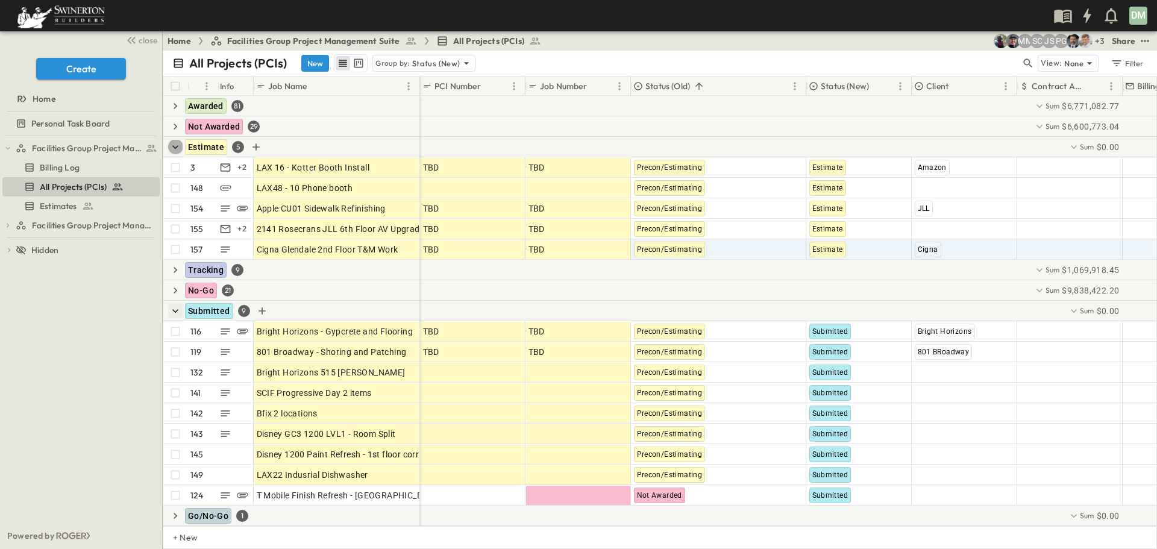
click at [173, 142] on icon "button" at bounding box center [175, 147] width 12 height 12
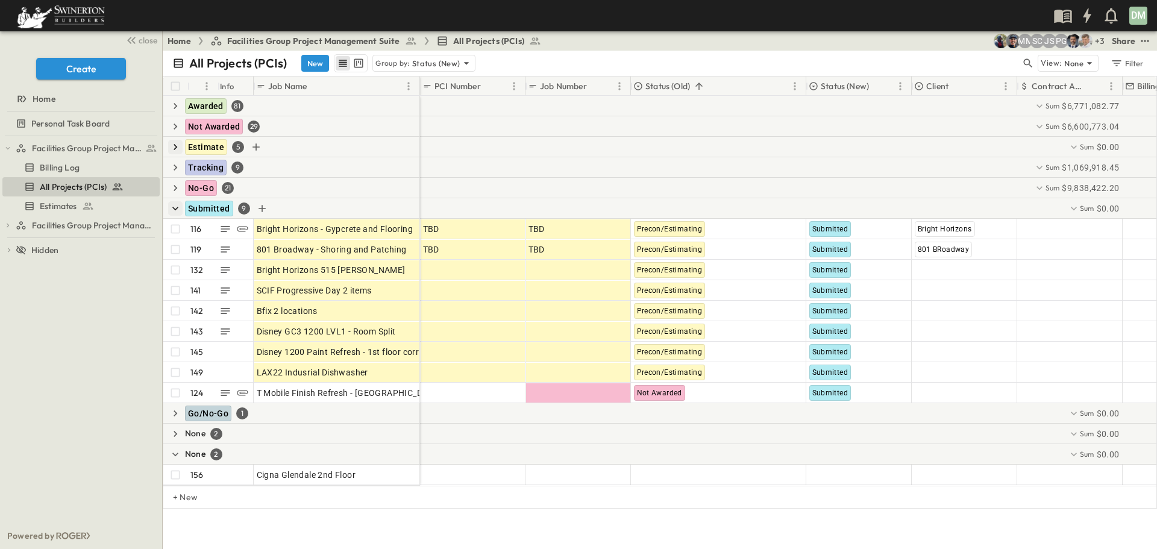
click at [169, 206] on button "button" at bounding box center [175, 208] width 14 height 14
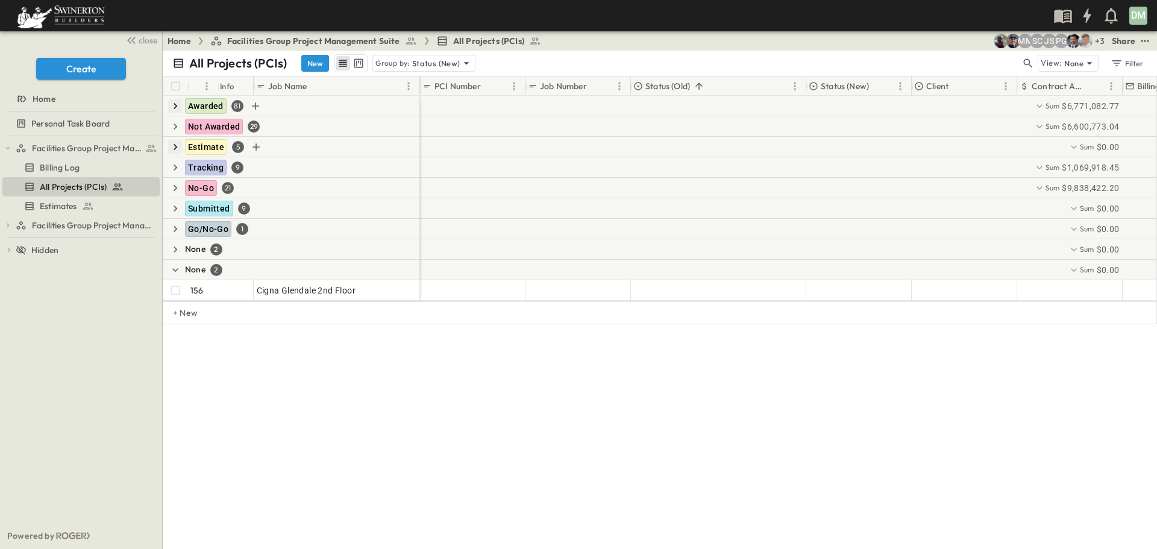
click at [174, 103] on icon "button" at bounding box center [176, 106] width 4 height 6
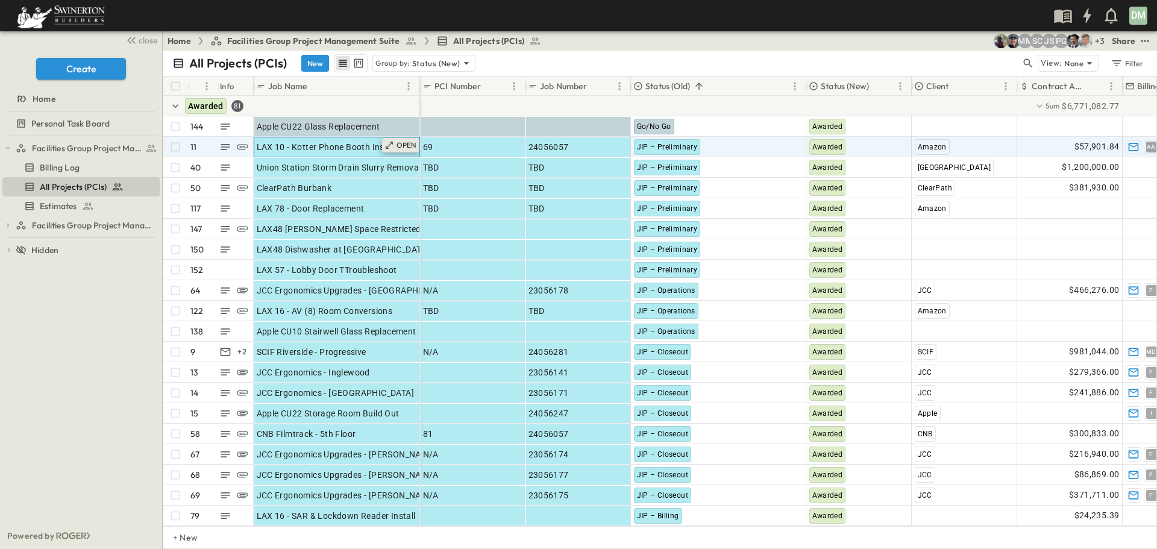
click at [406, 147] on p "OPEN" at bounding box center [407, 145] width 20 height 10
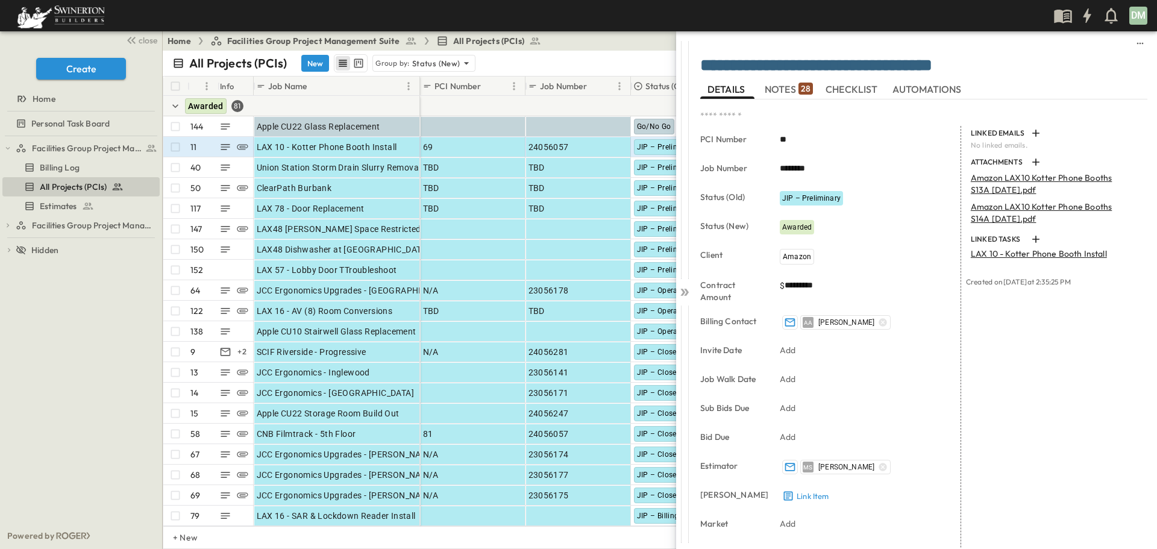
click at [798, 93] on span "NOTES 28" at bounding box center [789, 89] width 48 height 11
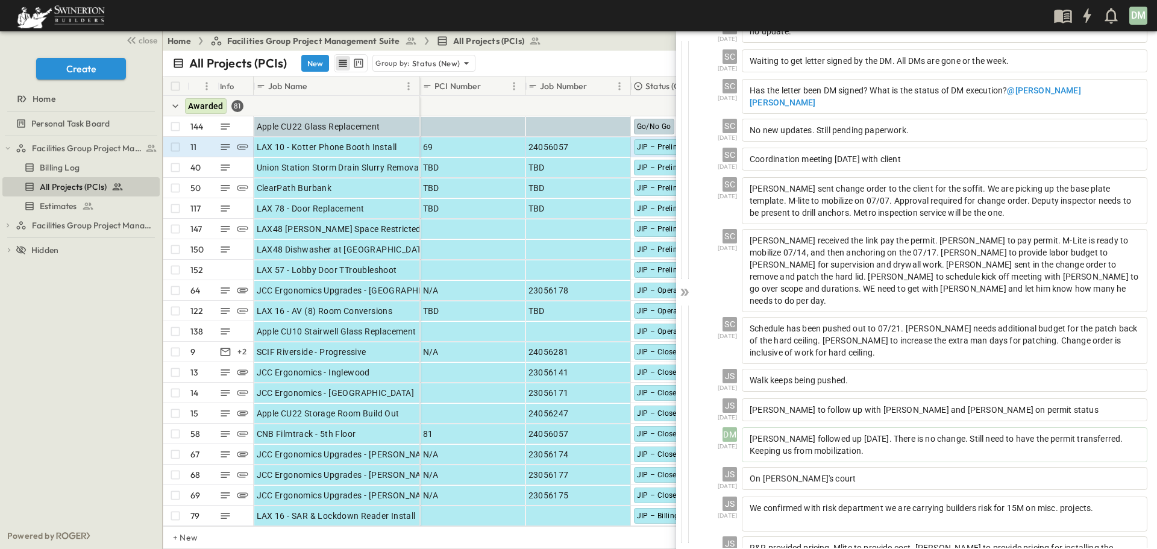
scroll to position [590, 0]
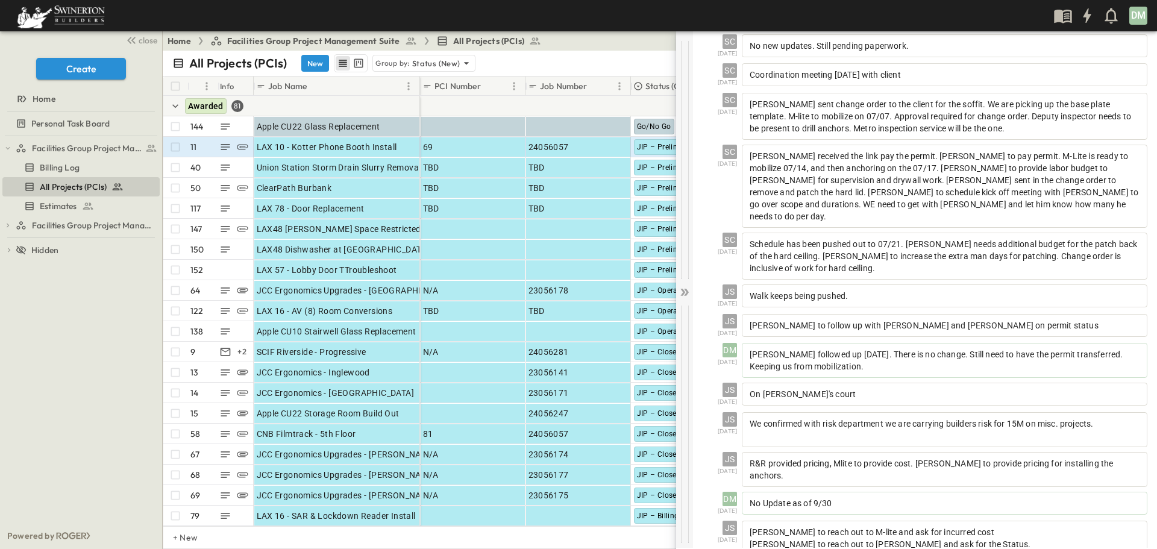
click at [682, 292] on icon at bounding box center [685, 292] width 12 height 12
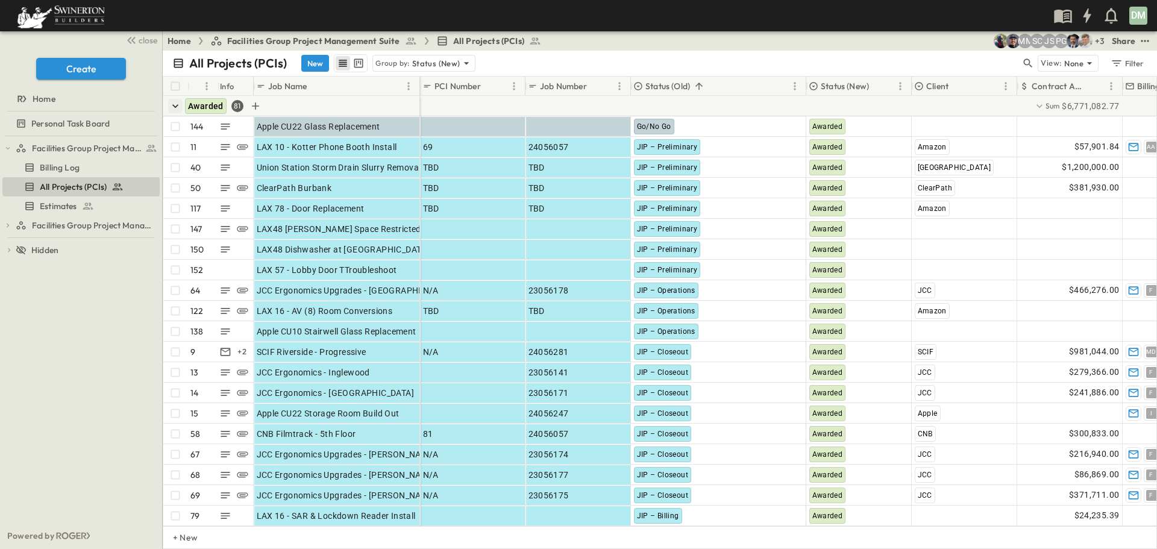
click at [177, 105] on icon "button" at bounding box center [175, 106] width 6 height 4
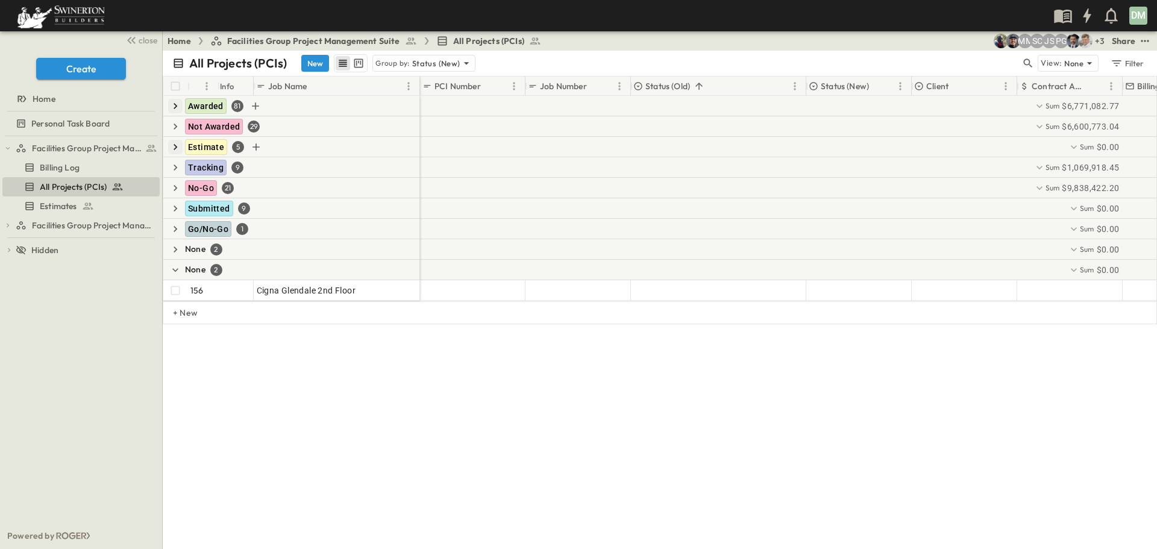
click at [177, 146] on icon "button" at bounding box center [175, 147] width 12 height 12
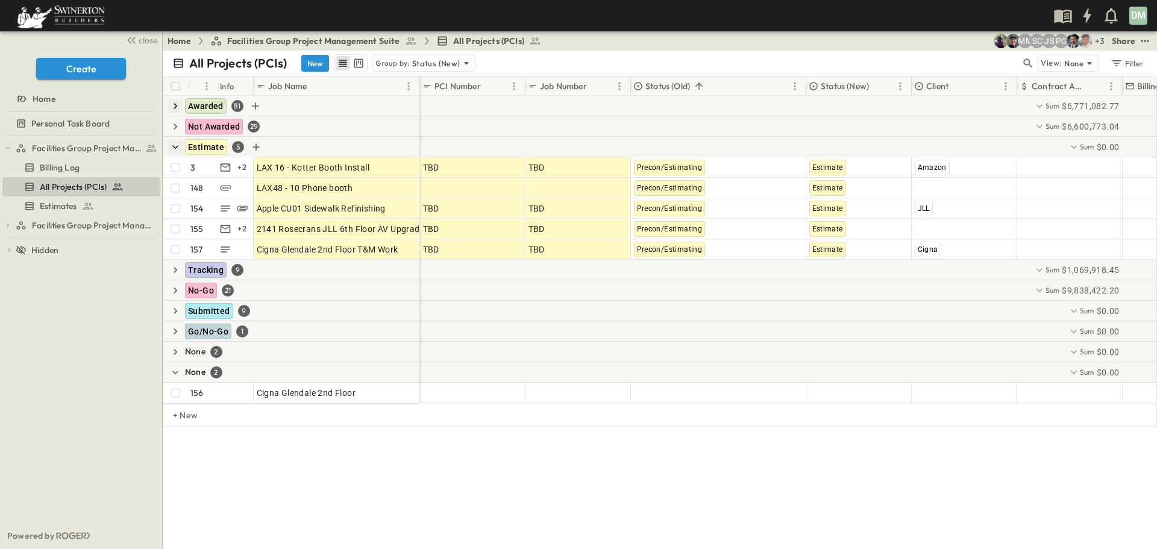
click at [173, 102] on icon "button" at bounding box center [175, 106] width 12 height 12
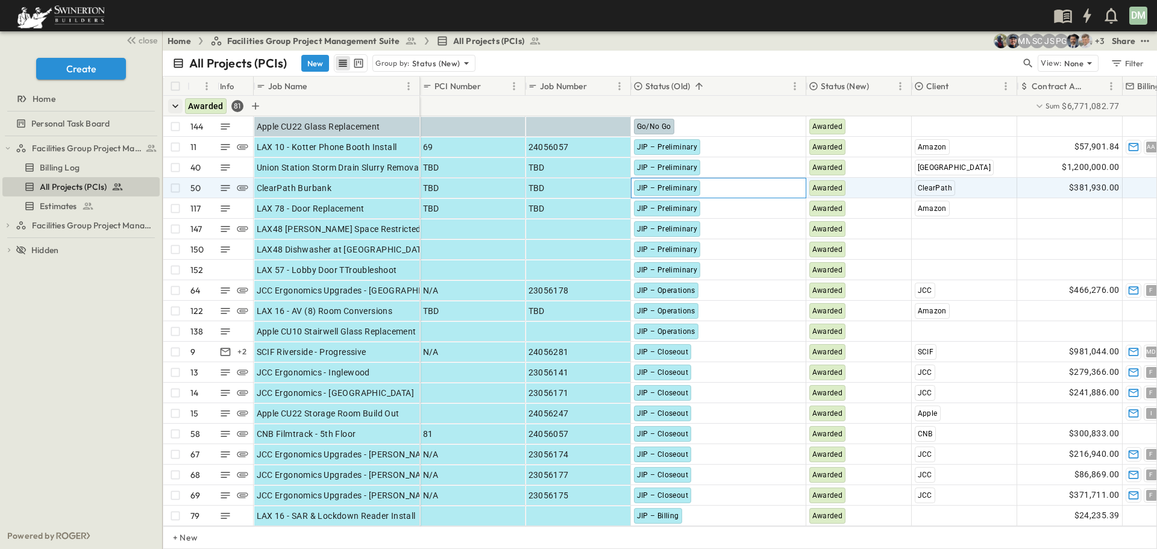
click at [691, 187] on span "JIP – Preliminary" at bounding box center [667, 188] width 61 height 8
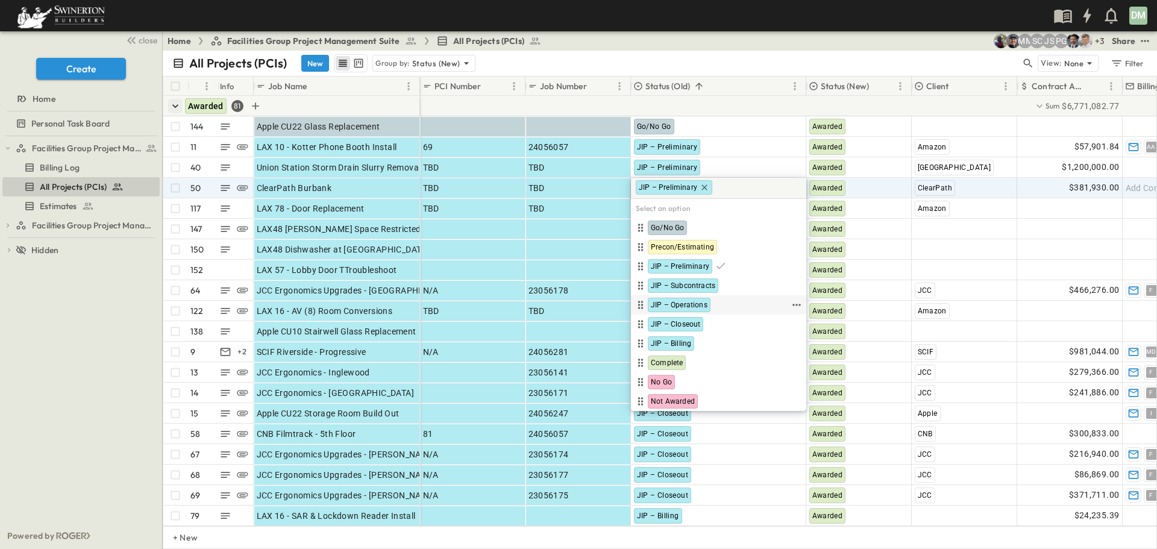
click at [679, 305] on span "JIP – Operations" at bounding box center [679, 305] width 57 height 10
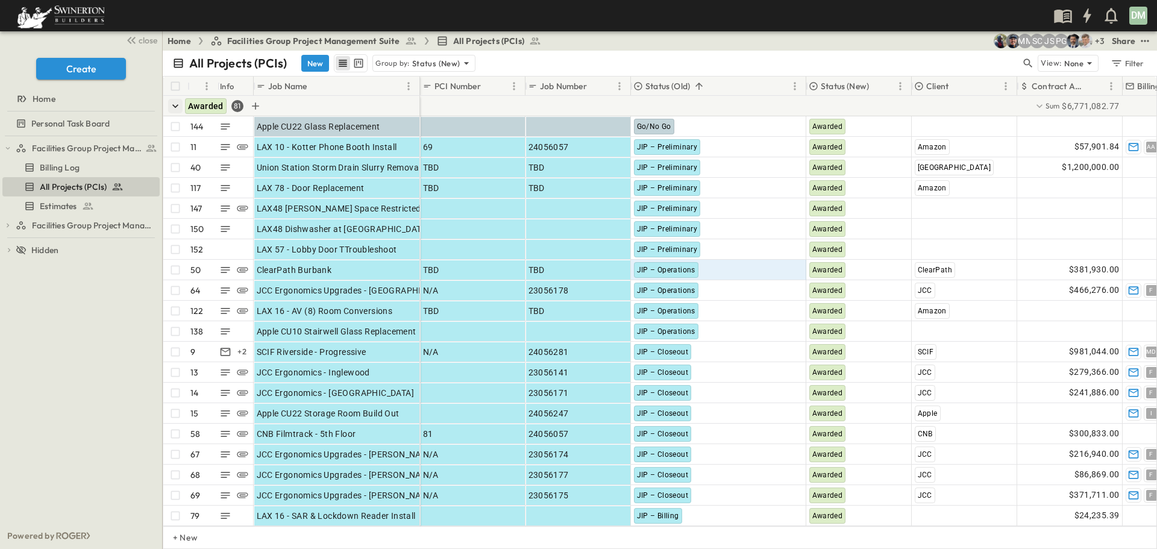
click at [174, 107] on icon "button" at bounding box center [175, 106] width 12 height 12
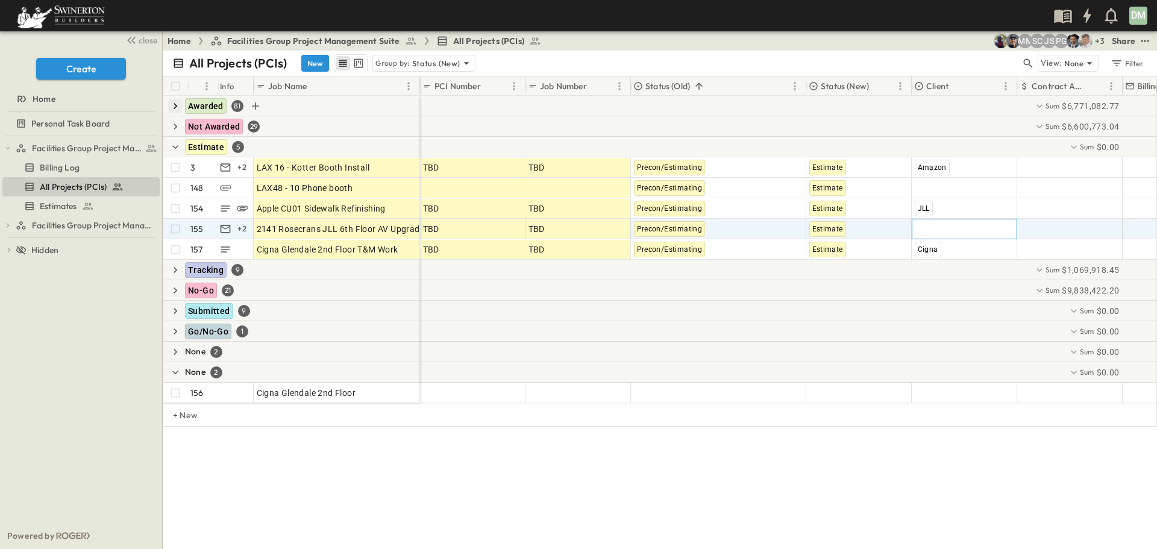
click at [932, 230] on span "Add Client" at bounding box center [935, 229] width 40 height 12
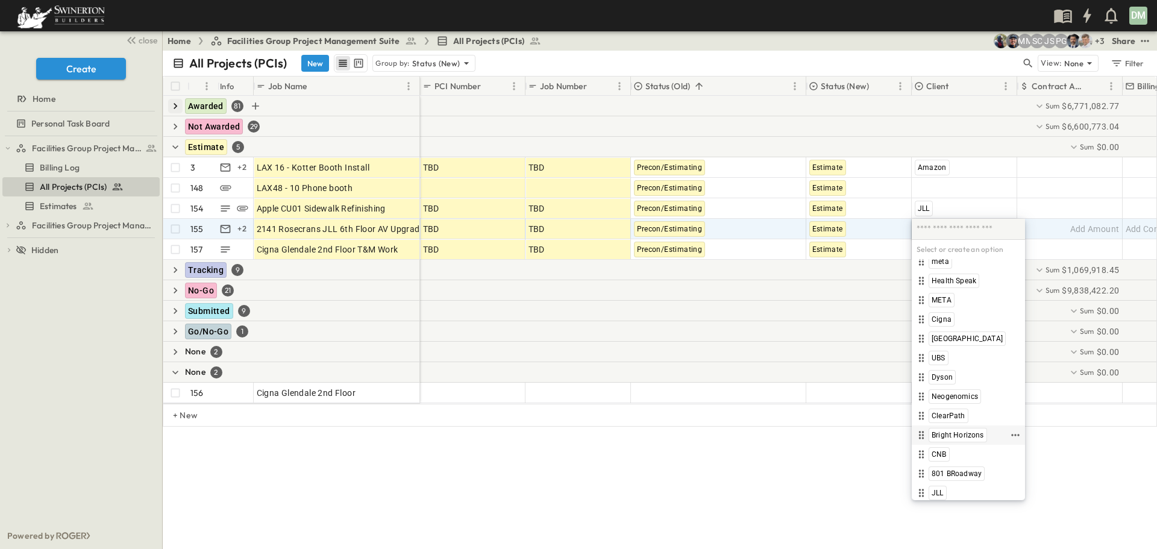
scroll to position [434, 0]
click at [942, 490] on span "JLL" at bounding box center [938, 491] width 12 height 10
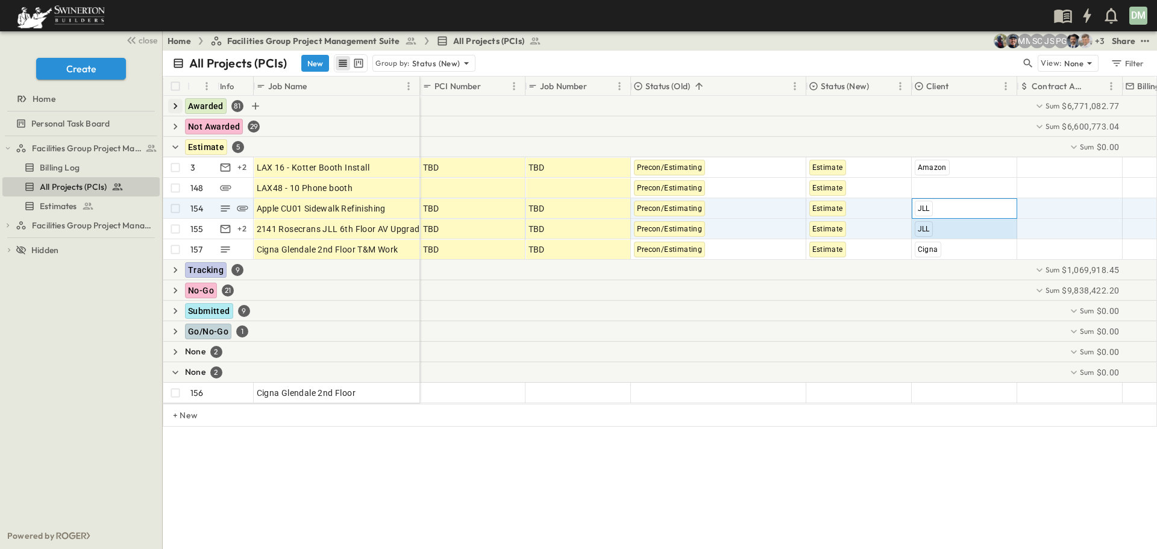
click at [924, 210] on span "JLL" at bounding box center [924, 208] width 12 height 8
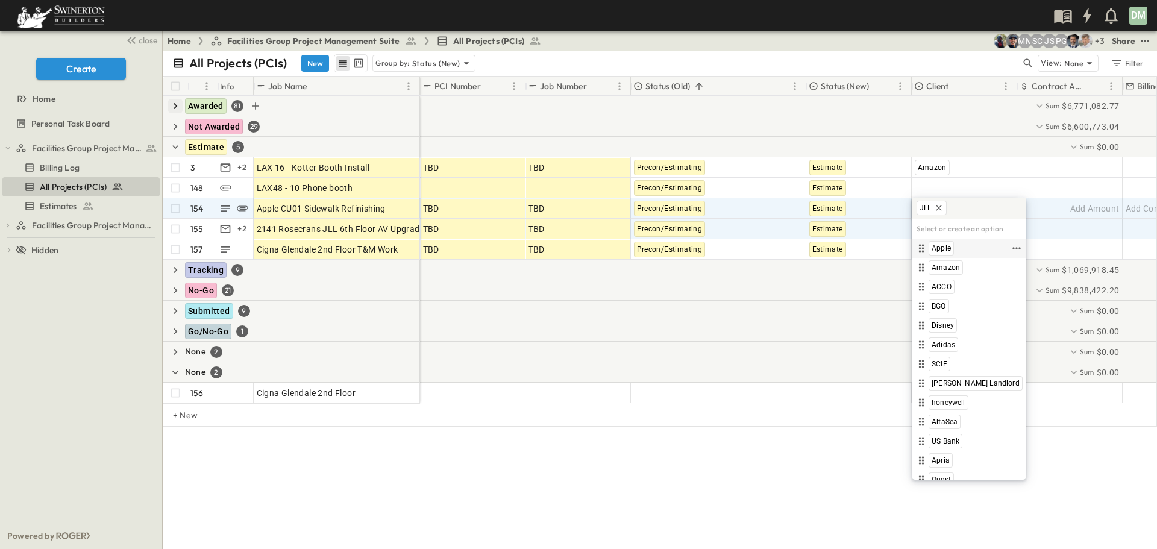
click at [944, 251] on span "Apple" at bounding box center [941, 249] width 19 height 10
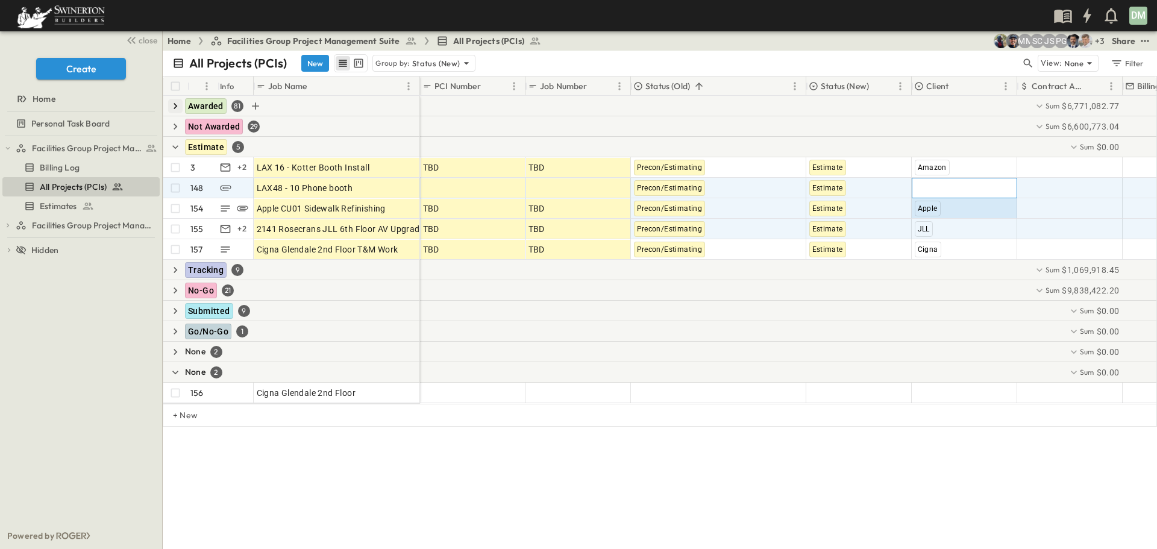
click at [937, 182] on span "Add Client" at bounding box center [935, 188] width 40 height 12
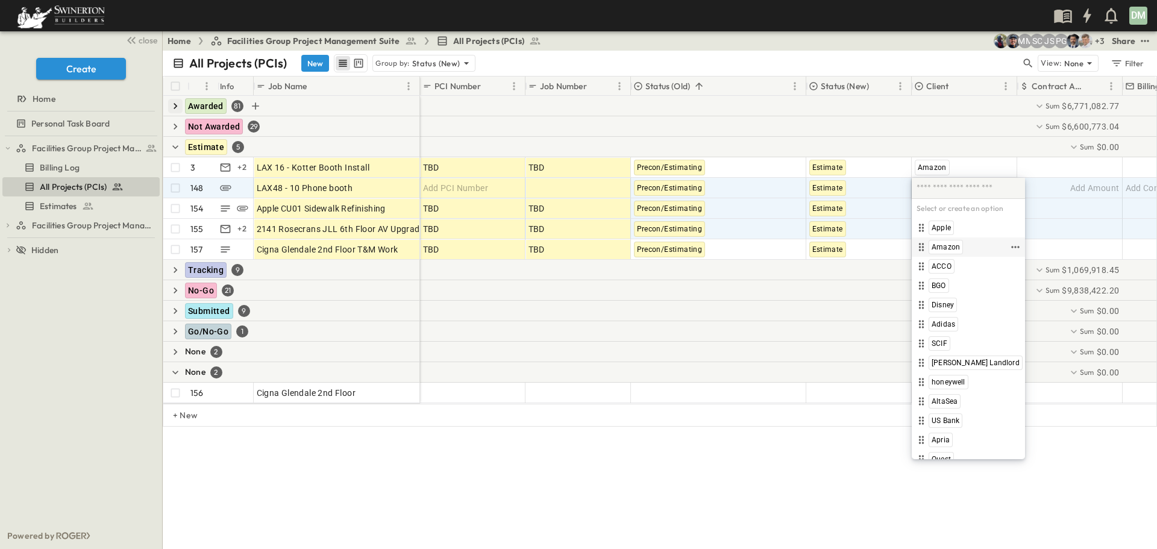
click at [945, 248] on span "Amazon" at bounding box center [946, 247] width 28 height 10
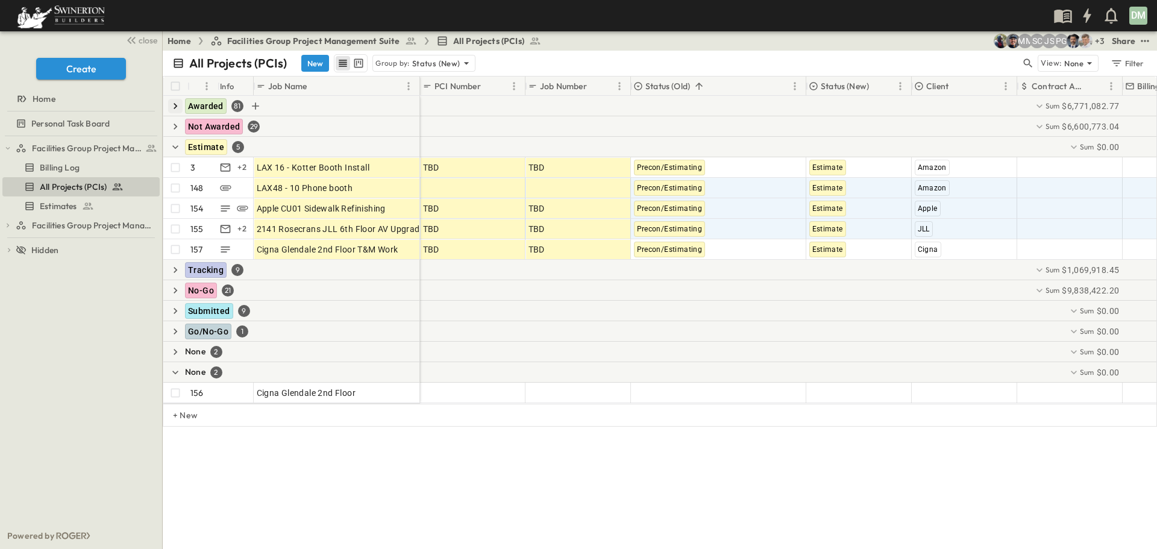
click at [511, 494] on div "All Projects (PCIs) New Group by: Status (New) View: None Filter # Info Job Nam…" at bounding box center [660, 300] width 995 height 498
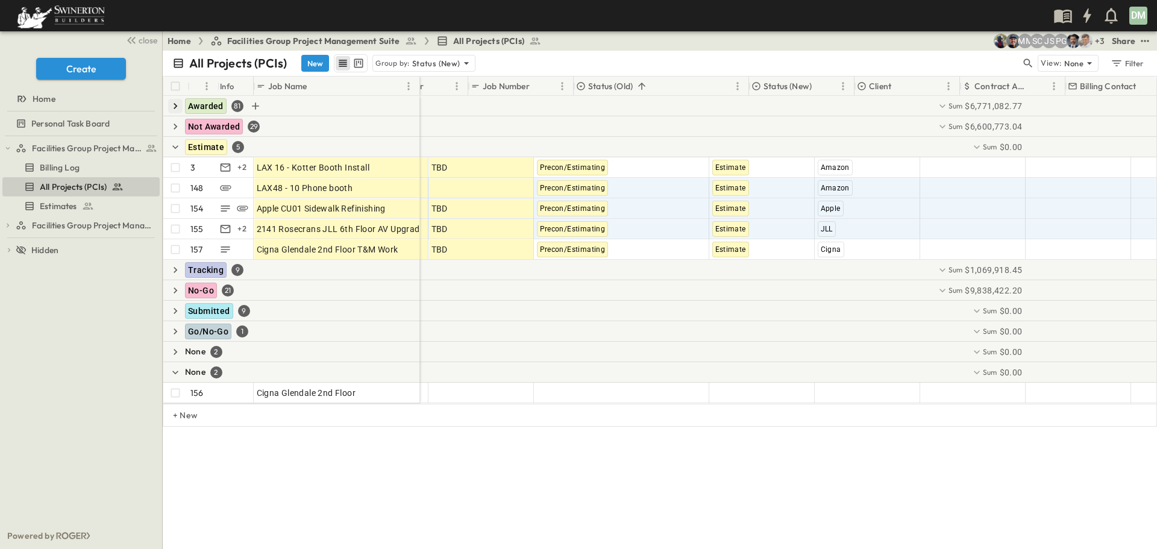
scroll to position [0, 0]
